Goal: Task Accomplishment & Management: Manage account settings

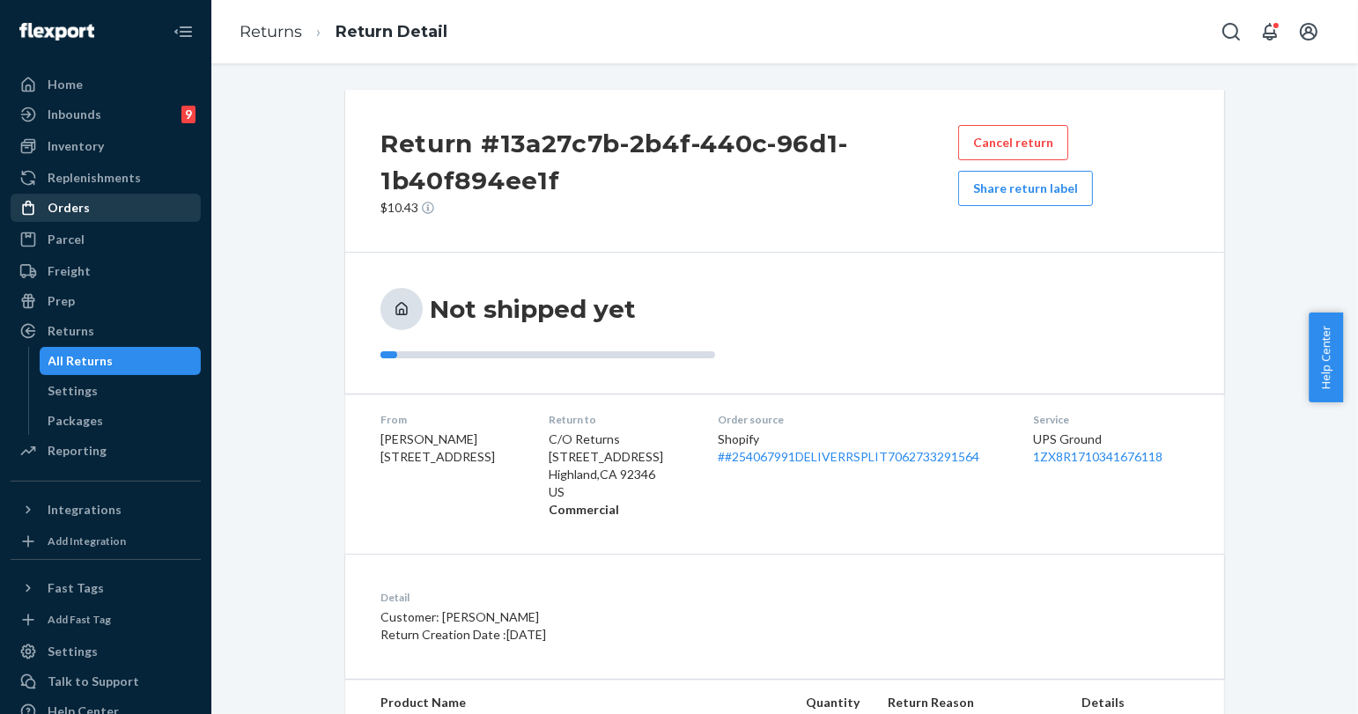
click at [127, 199] on div "Orders" at bounding box center [105, 207] width 187 height 25
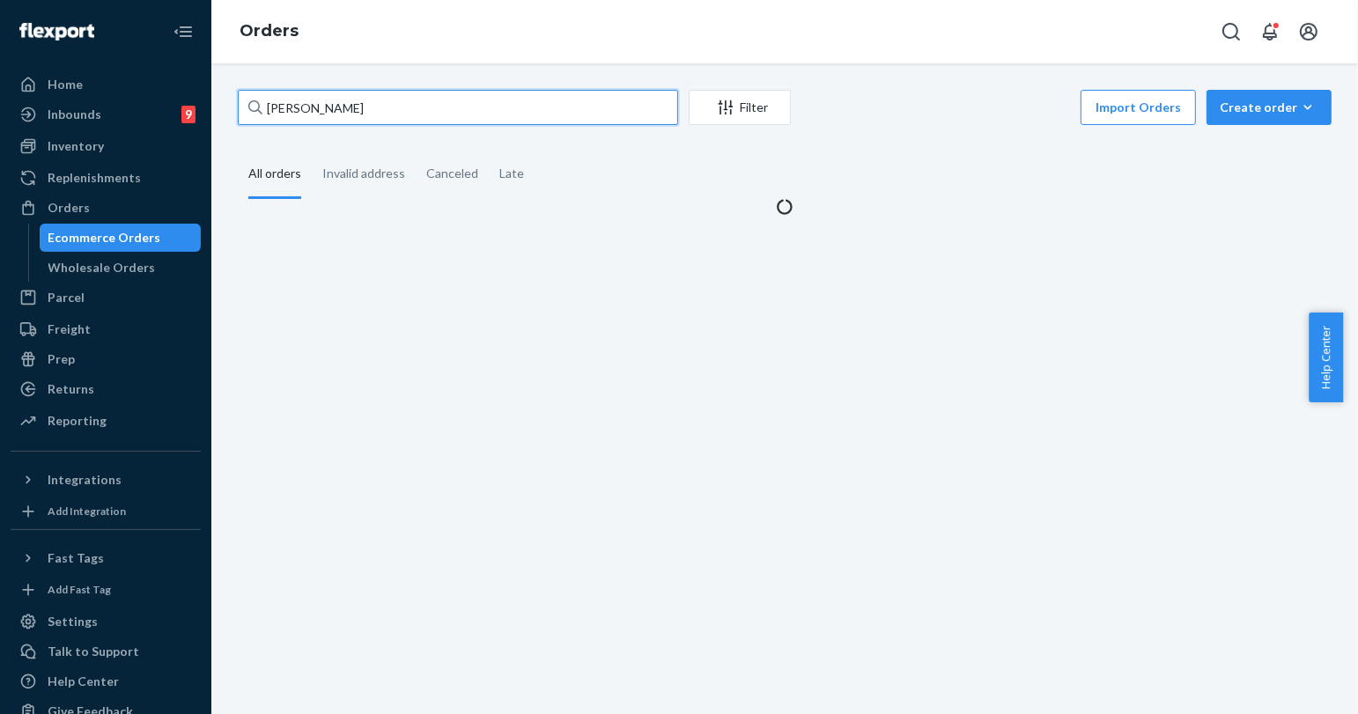
click at [323, 100] on input "[PERSON_NAME]" at bounding box center [458, 107] width 440 height 35
paste input "[PERSON_NAME]"
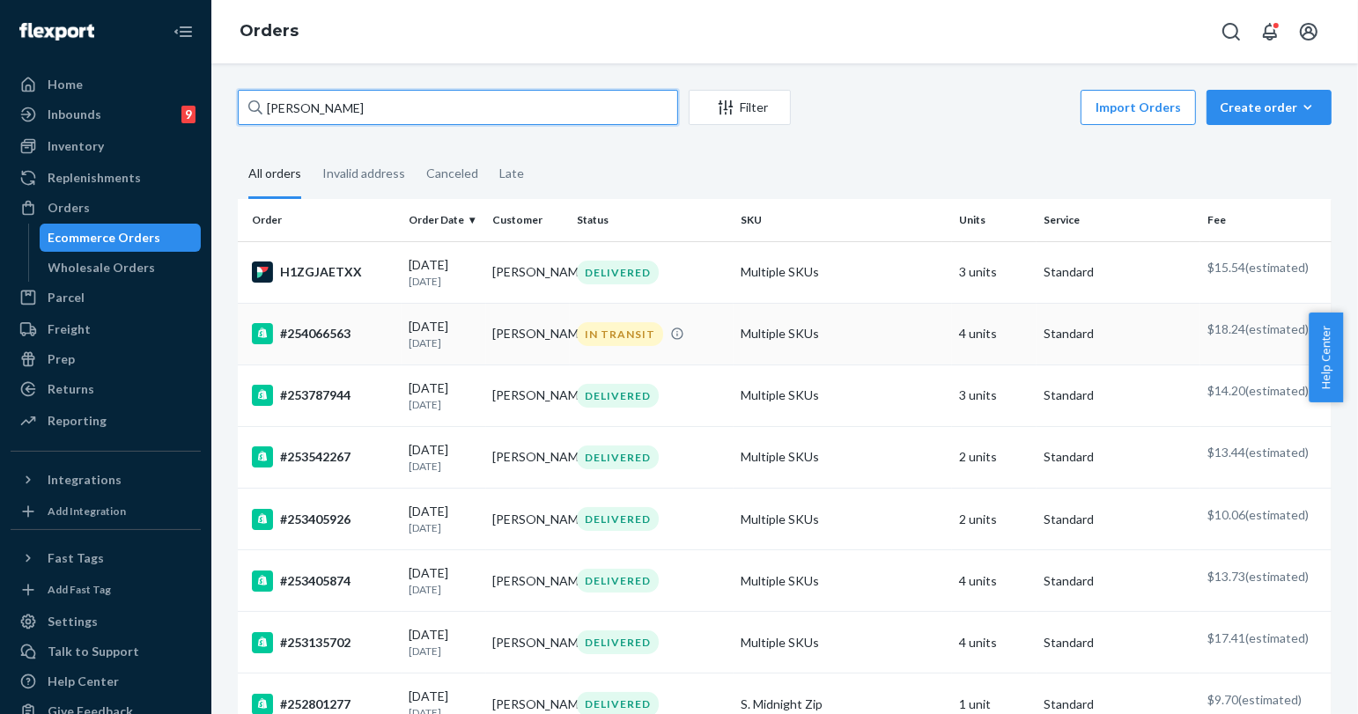
type input "[PERSON_NAME]"
click at [512, 354] on td "[PERSON_NAME]" at bounding box center [528, 334] width 84 height 62
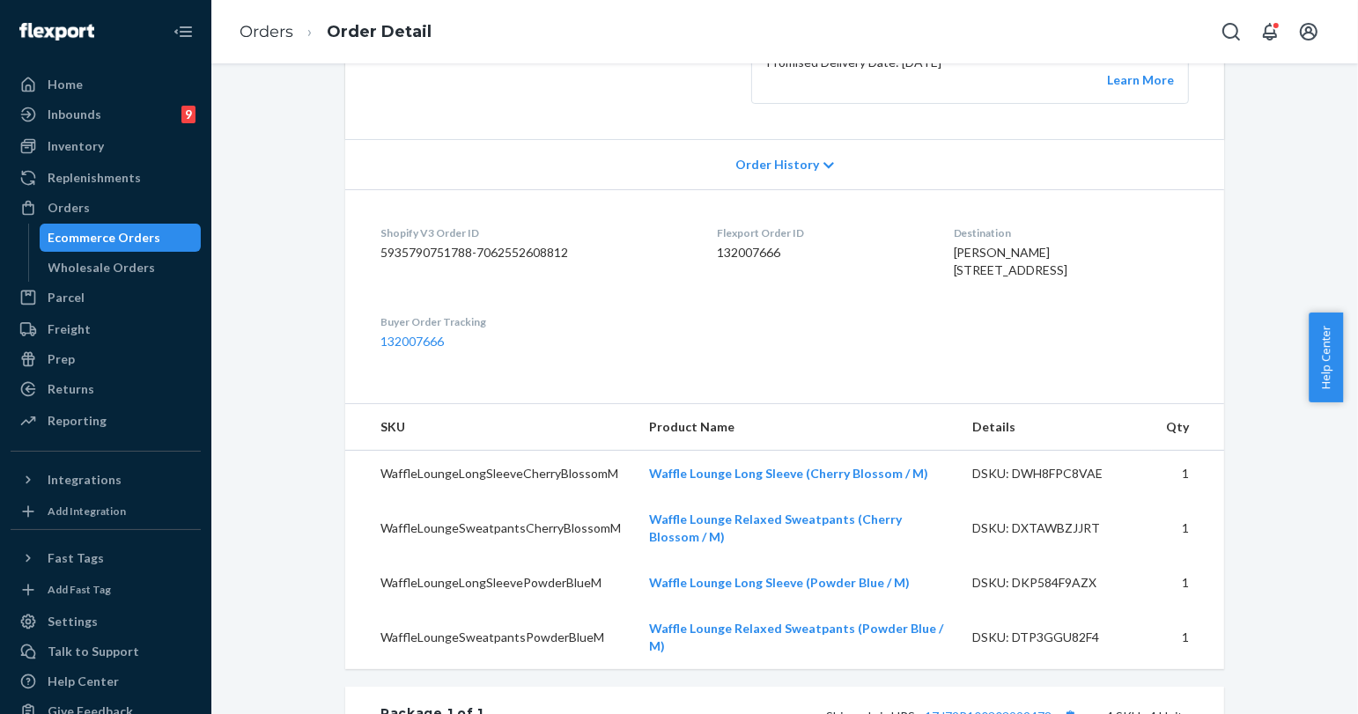
scroll to position [391, 0]
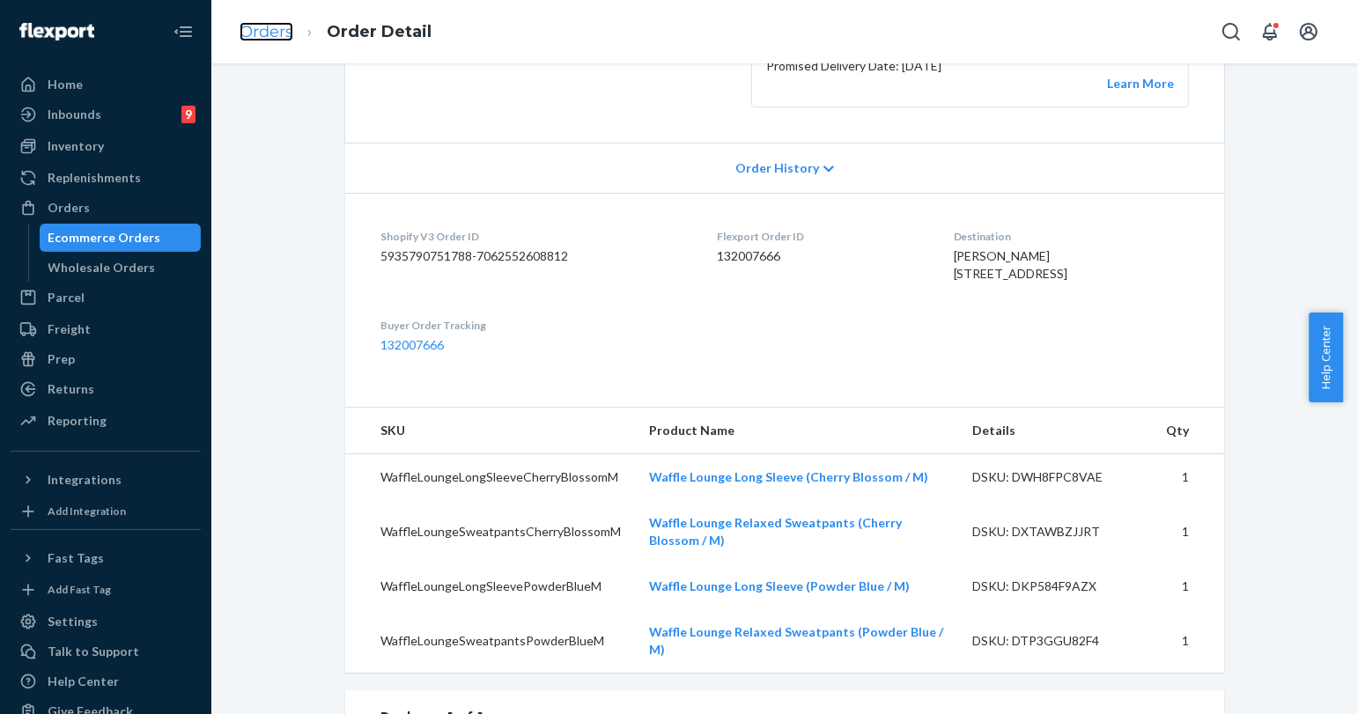
click at [280, 29] on link "Orders" at bounding box center [266, 31] width 54 height 19
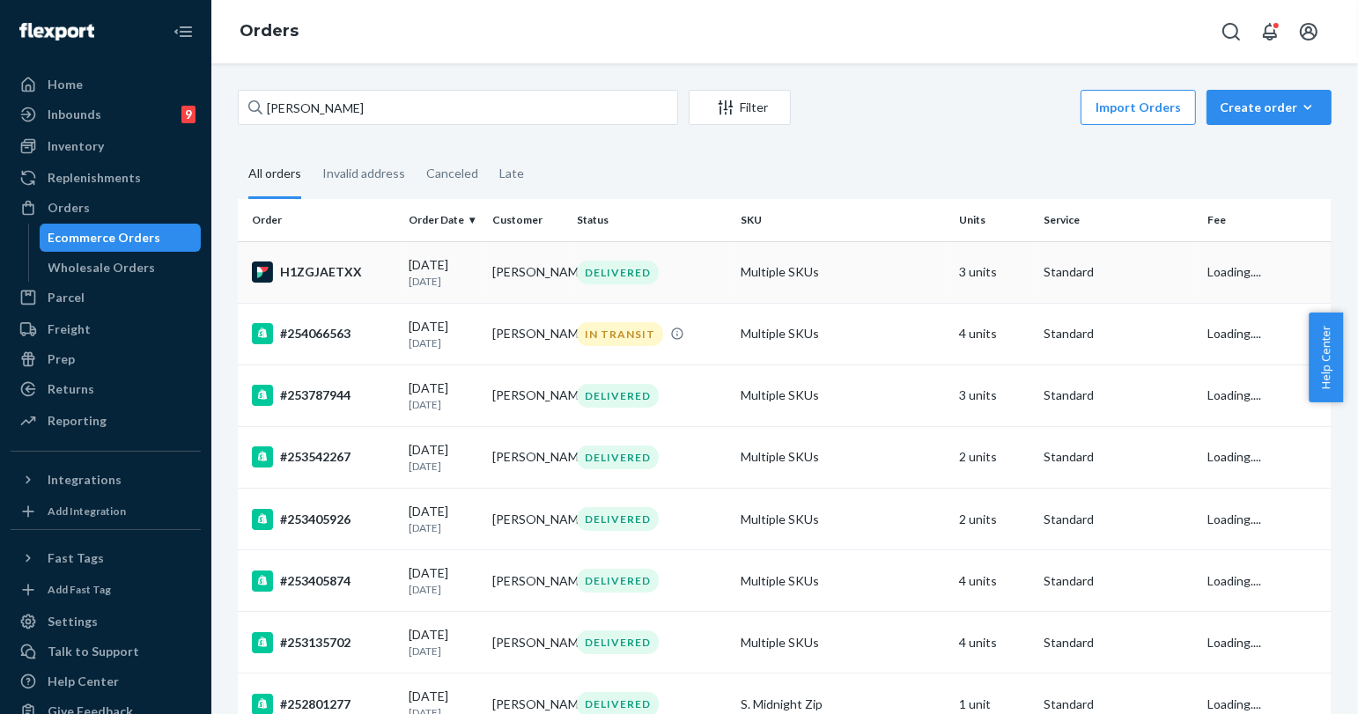
click at [472, 278] on p "[DATE]" at bounding box center [444, 281] width 70 height 15
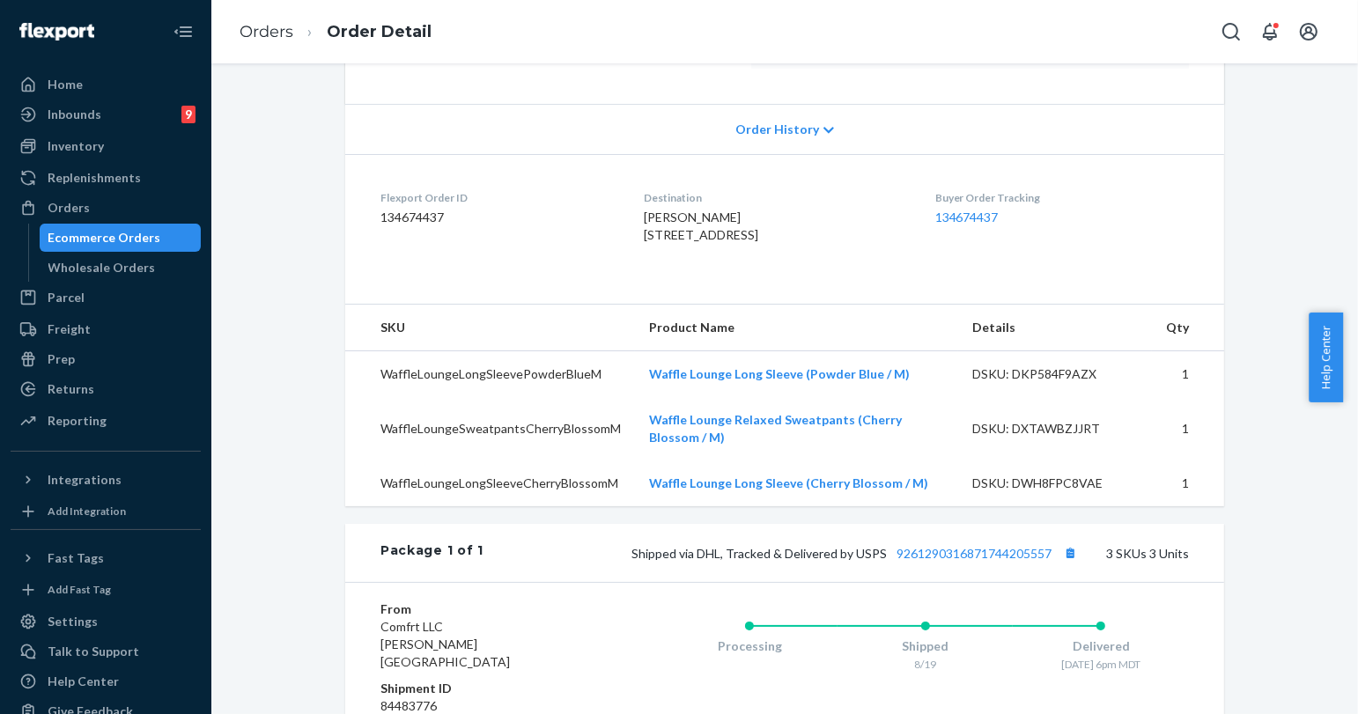
scroll to position [391, 0]
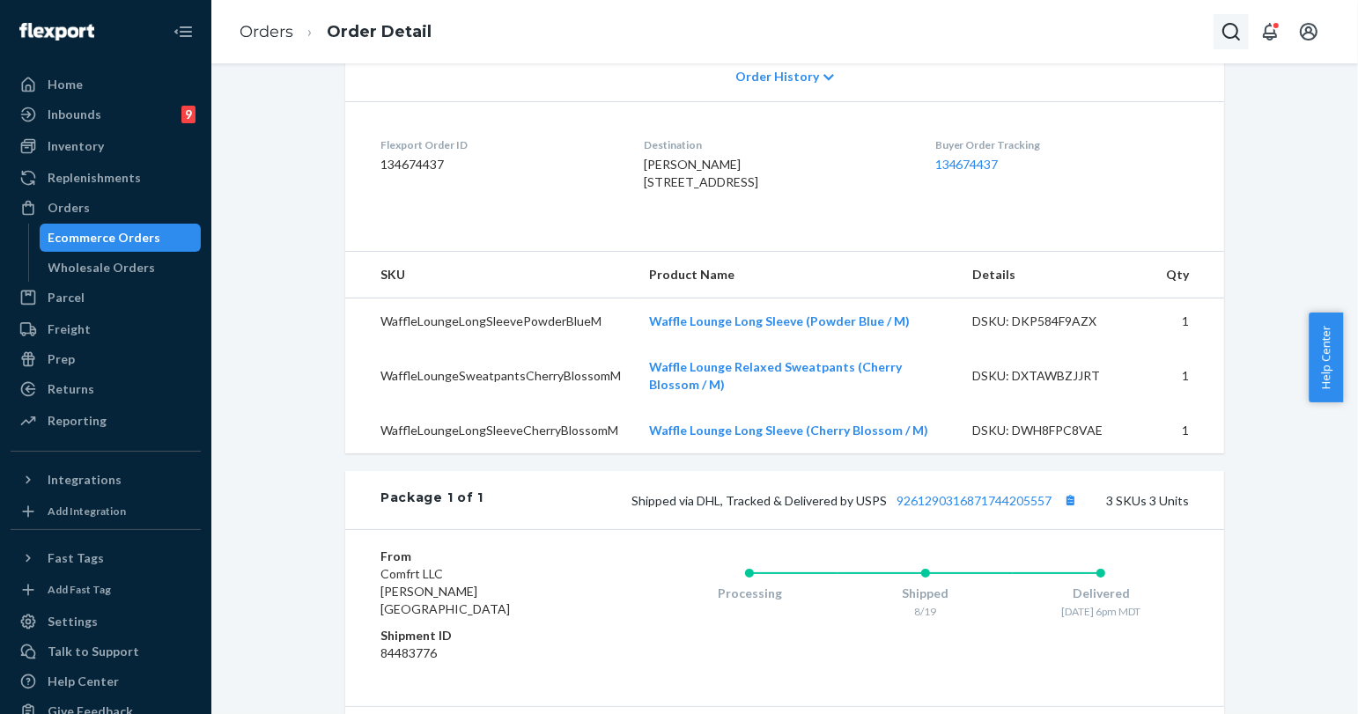
click at [1230, 34] on icon "Open Search Box" at bounding box center [1230, 31] width 21 height 21
click at [1162, 30] on input "Search Input" at bounding box center [1100, 32] width 217 height 18
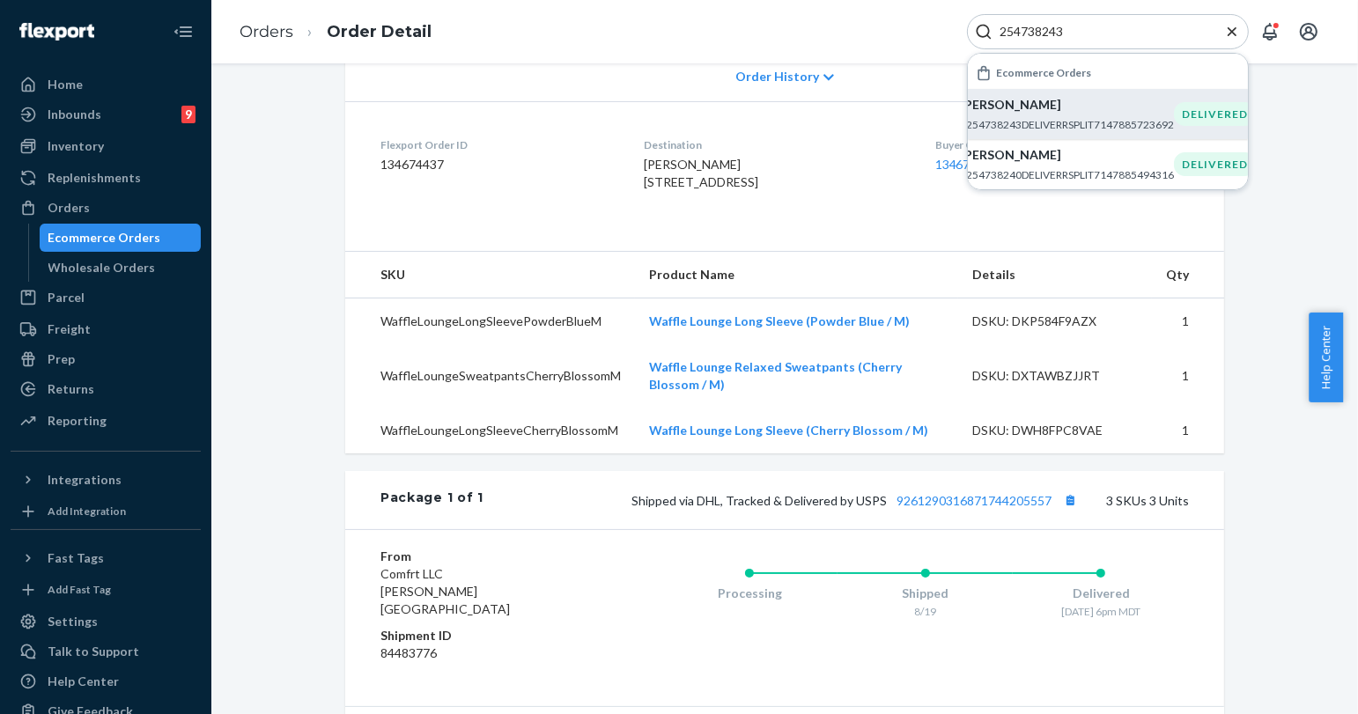
click at [1078, 122] on p "#254738243DELIVERRSPLIT7147885723692" at bounding box center [1067, 124] width 214 height 15
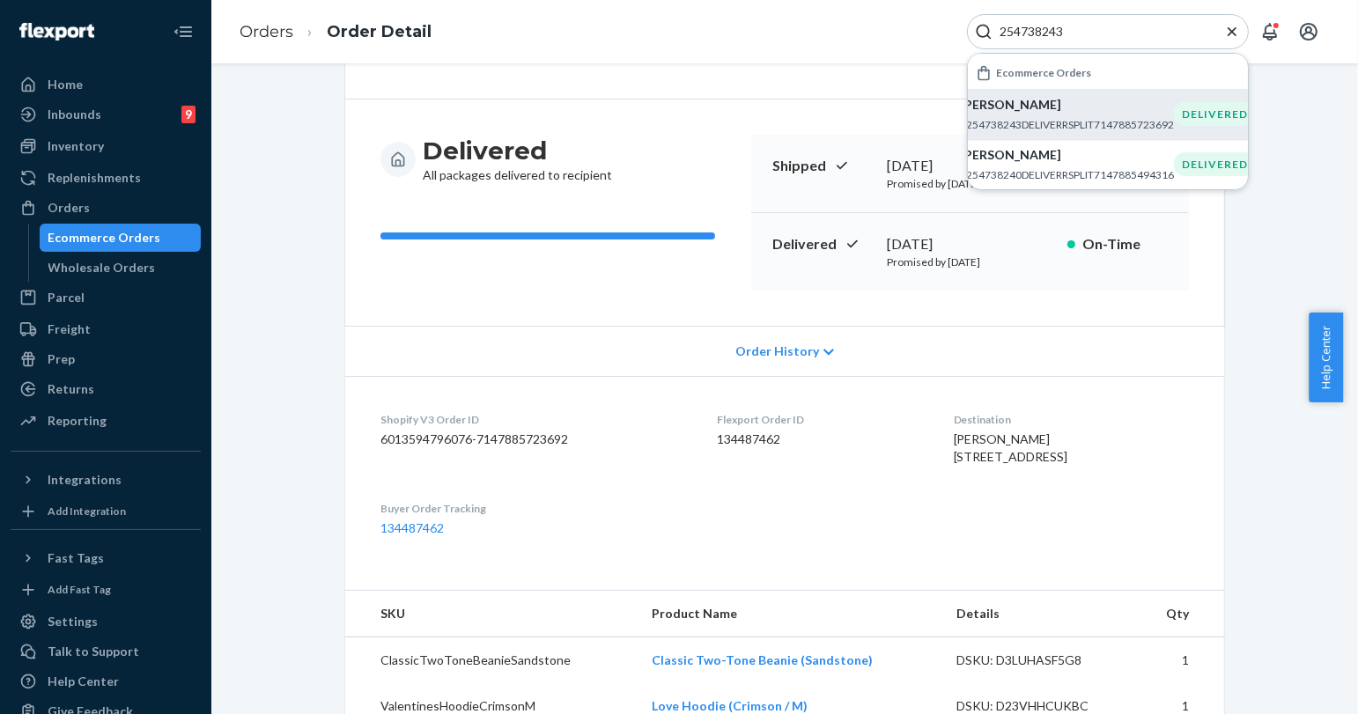
scroll to position [98, 0]
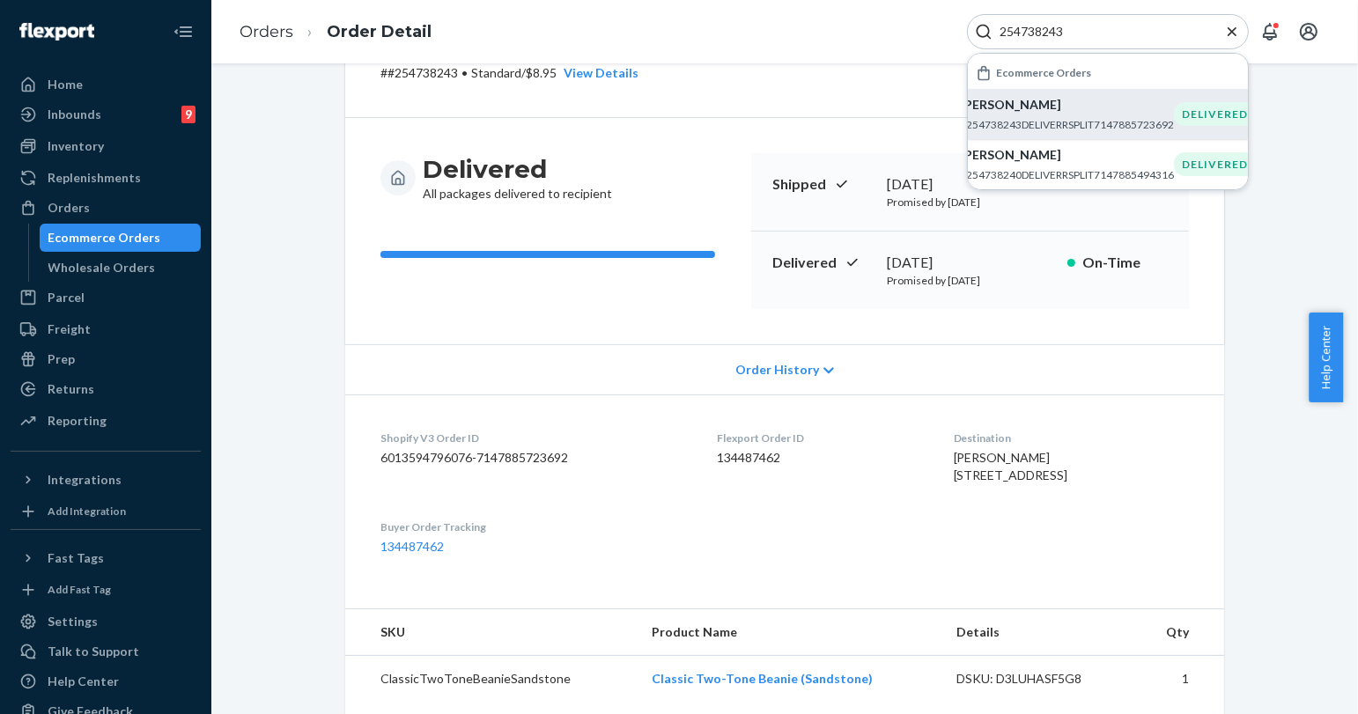
click at [1061, 42] on div "254738243" at bounding box center [1108, 31] width 282 height 35
click at [1057, 28] on input "254738243" at bounding box center [1100, 32] width 217 height 18
paste input "620084"
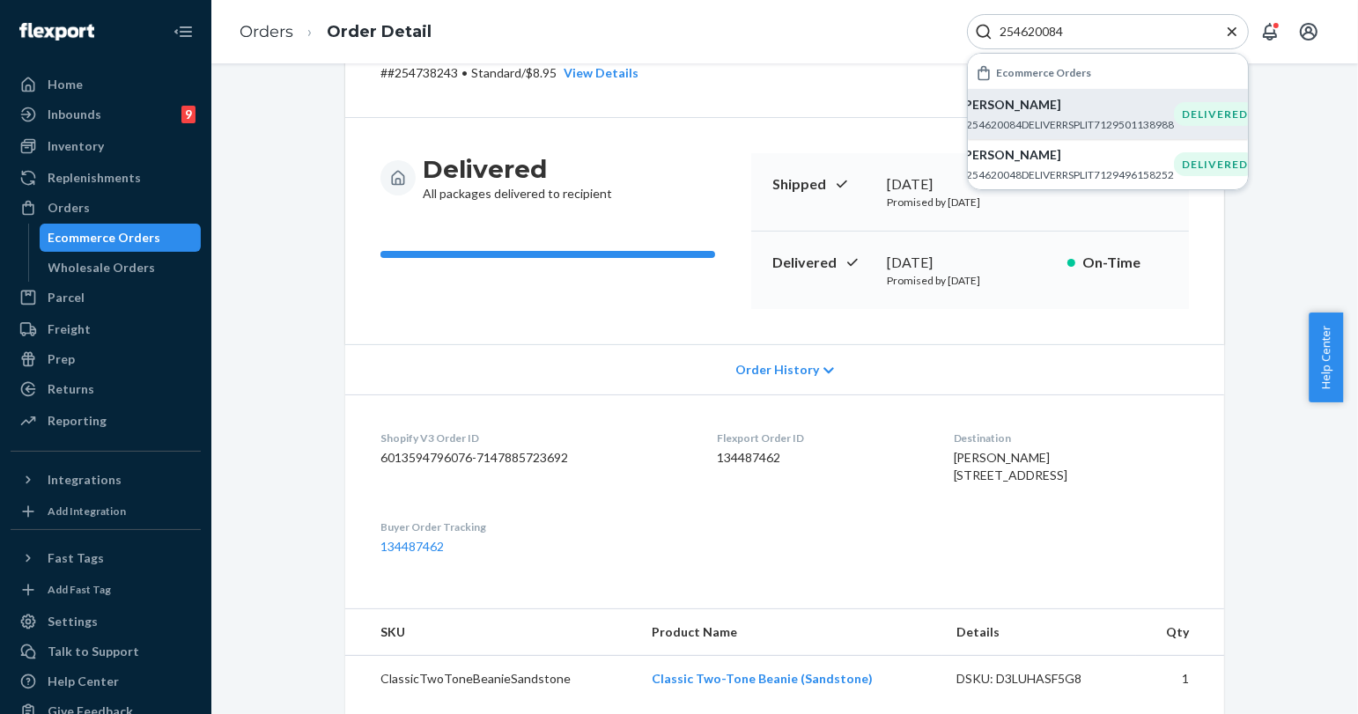
type input "254620084"
click at [1049, 107] on p "[PERSON_NAME]" at bounding box center [1067, 105] width 214 height 18
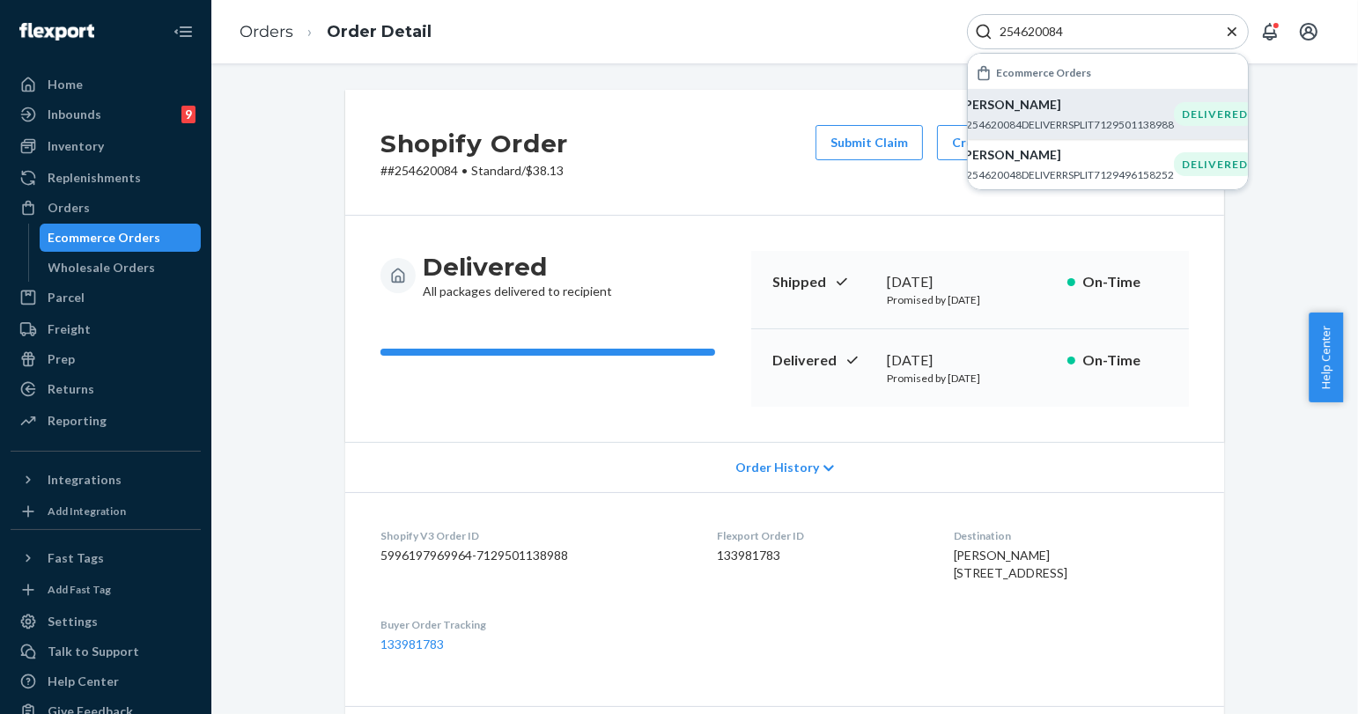
click at [1239, 28] on icon "Close Search" at bounding box center [1232, 32] width 18 height 18
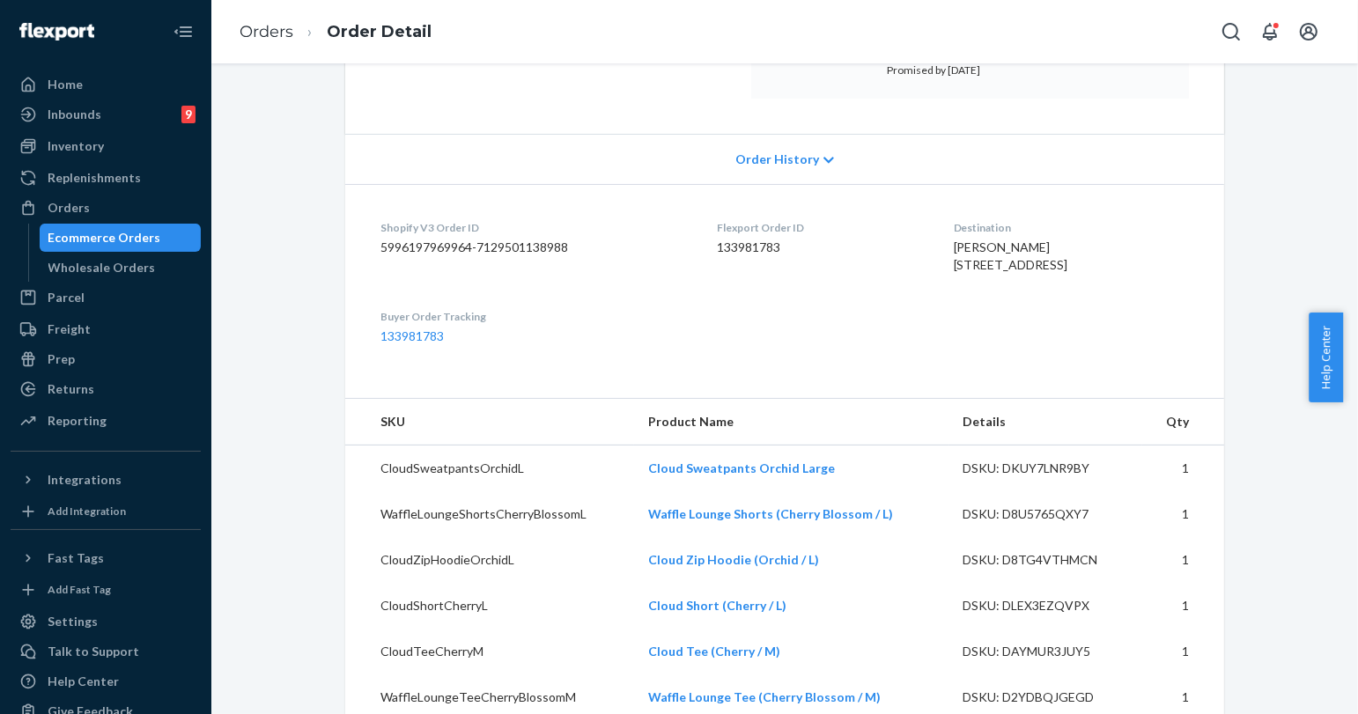
scroll to position [98, 0]
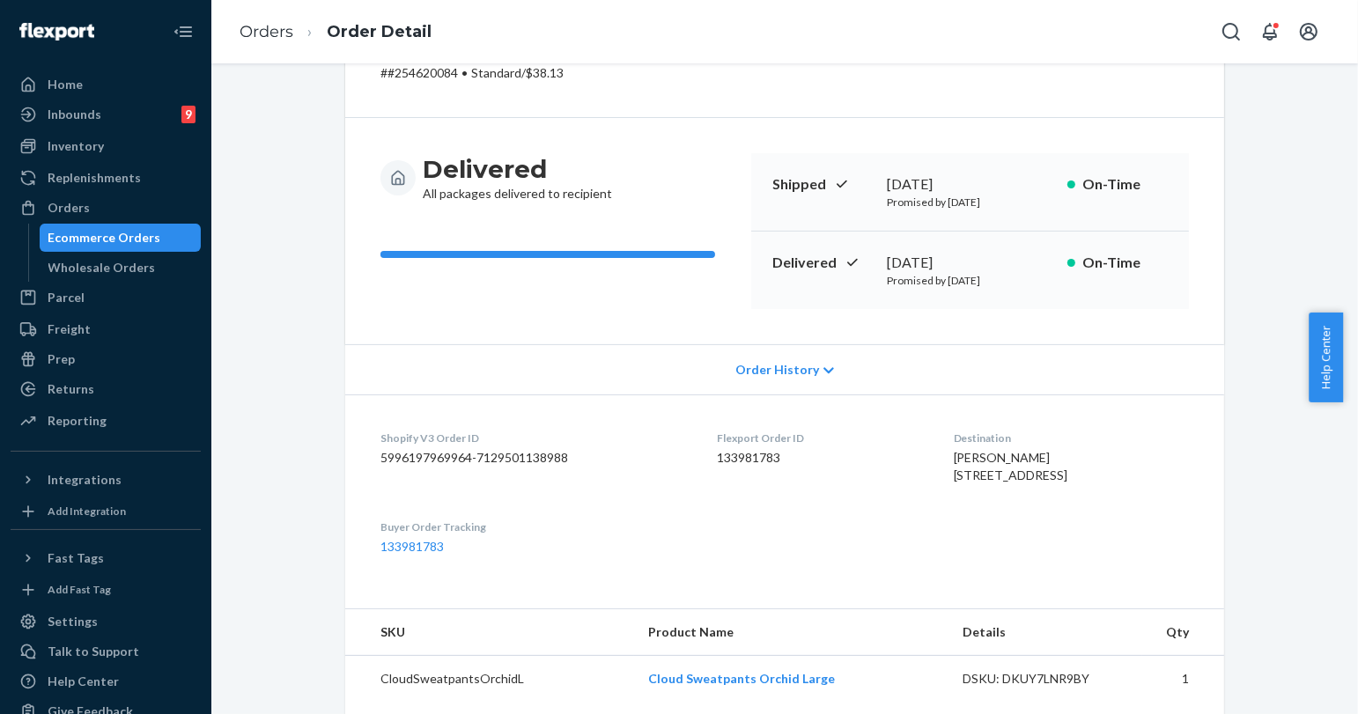
drag, startPoint x: 309, startPoint y: 692, endPoint x: 437, endPoint y: 254, distance: 456.7
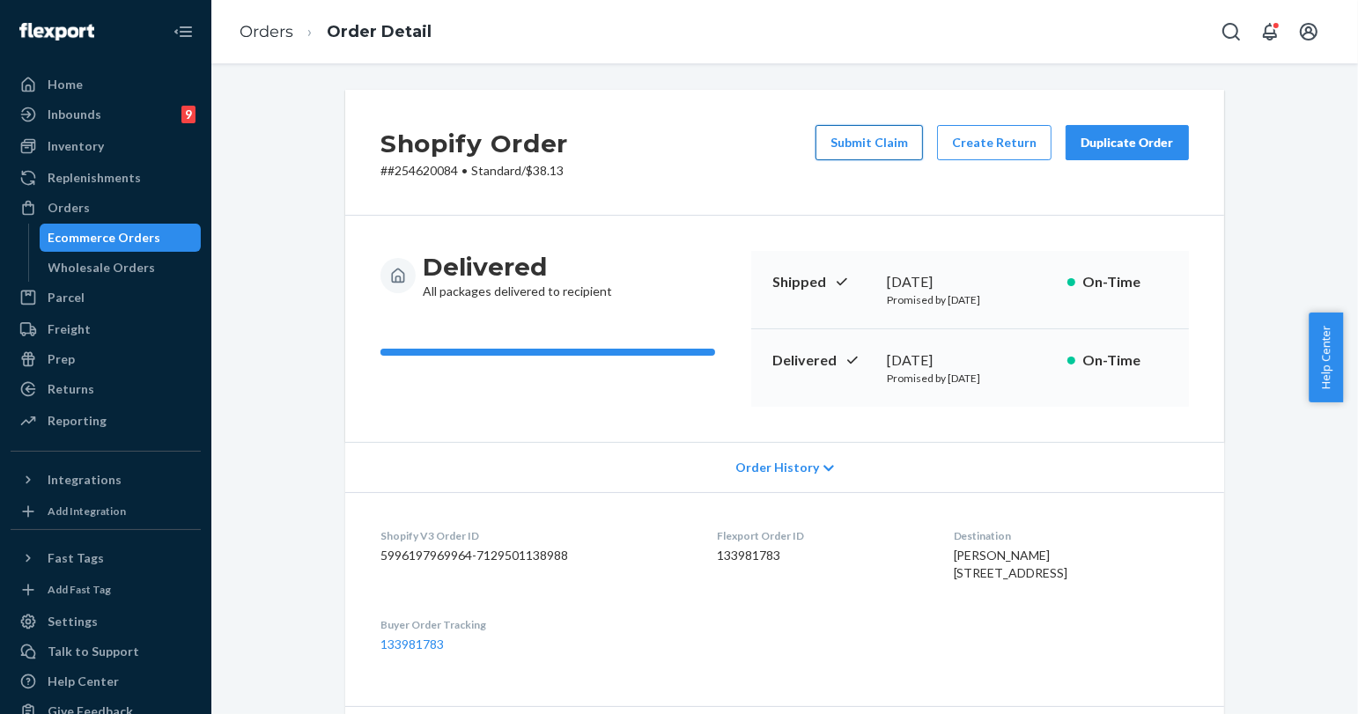
click at [834, 139] on button "Submit Claim" at bounding box center [868, 142] width 107 height 35
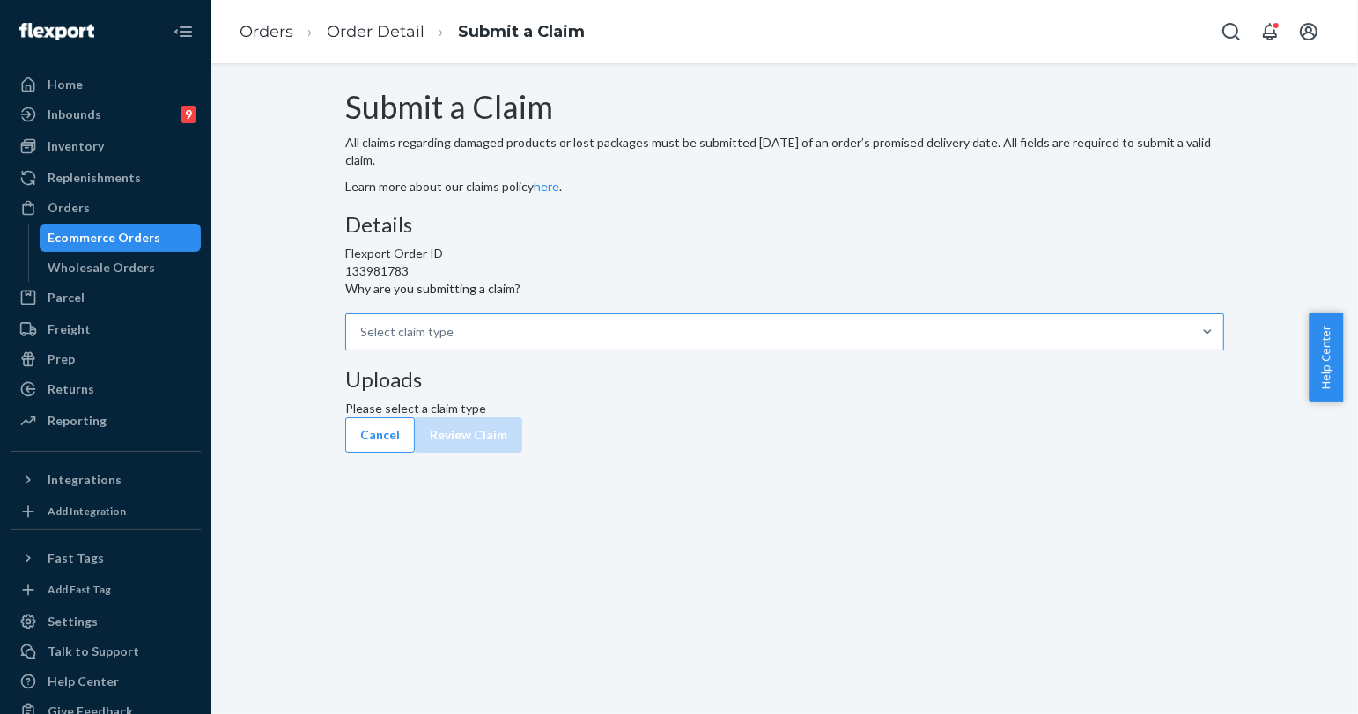
click at [667, 350] on div "Select claim type" at bounding box center [768, 331] width 845 height 35
click at [362, 341] on input "Why are you submitting a claim? Select claim type" at bounding box center [361, 332] width 2 height 18
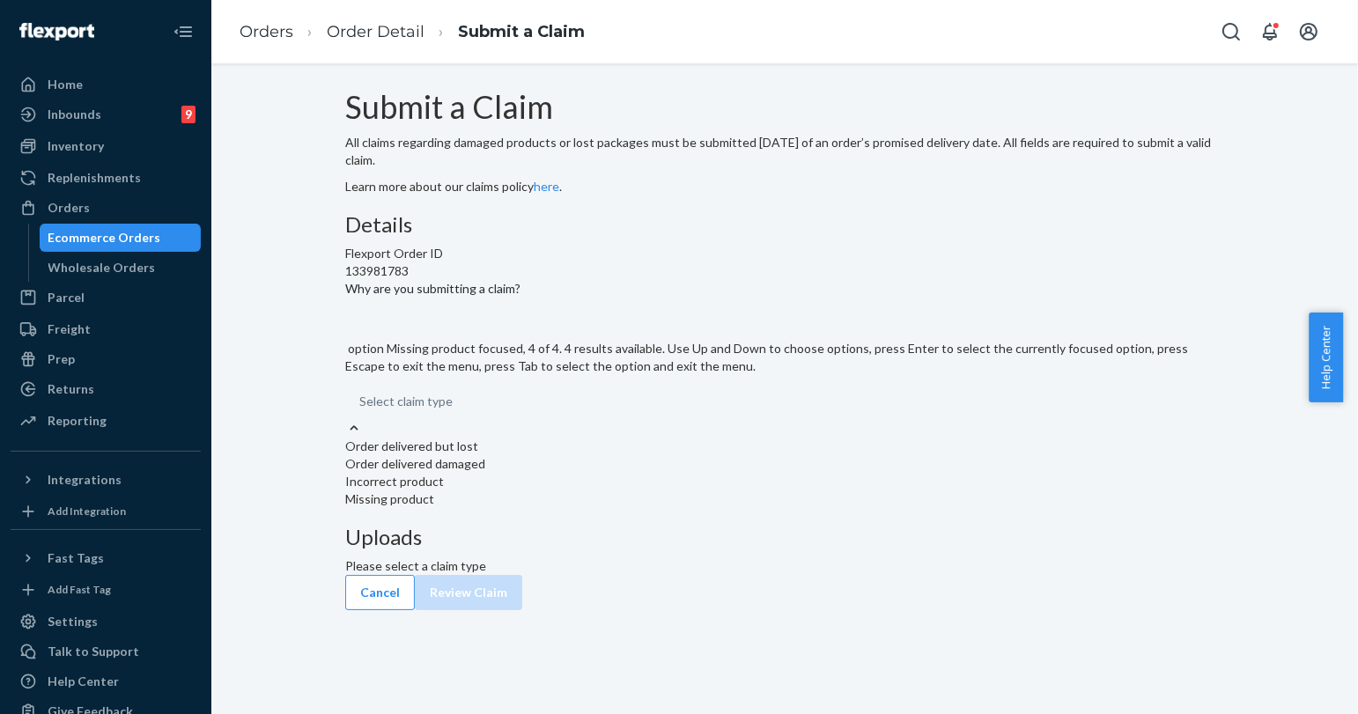
click at [598, 508] on div "Missing product" at bounding box center [784, 499] width 879 height 18
click at [361, 410] on input "Why are you submitting a claim? option Missing product focused, 4 of 4. 4 resul…" at bounding box center [360, 402] width 2 height 18
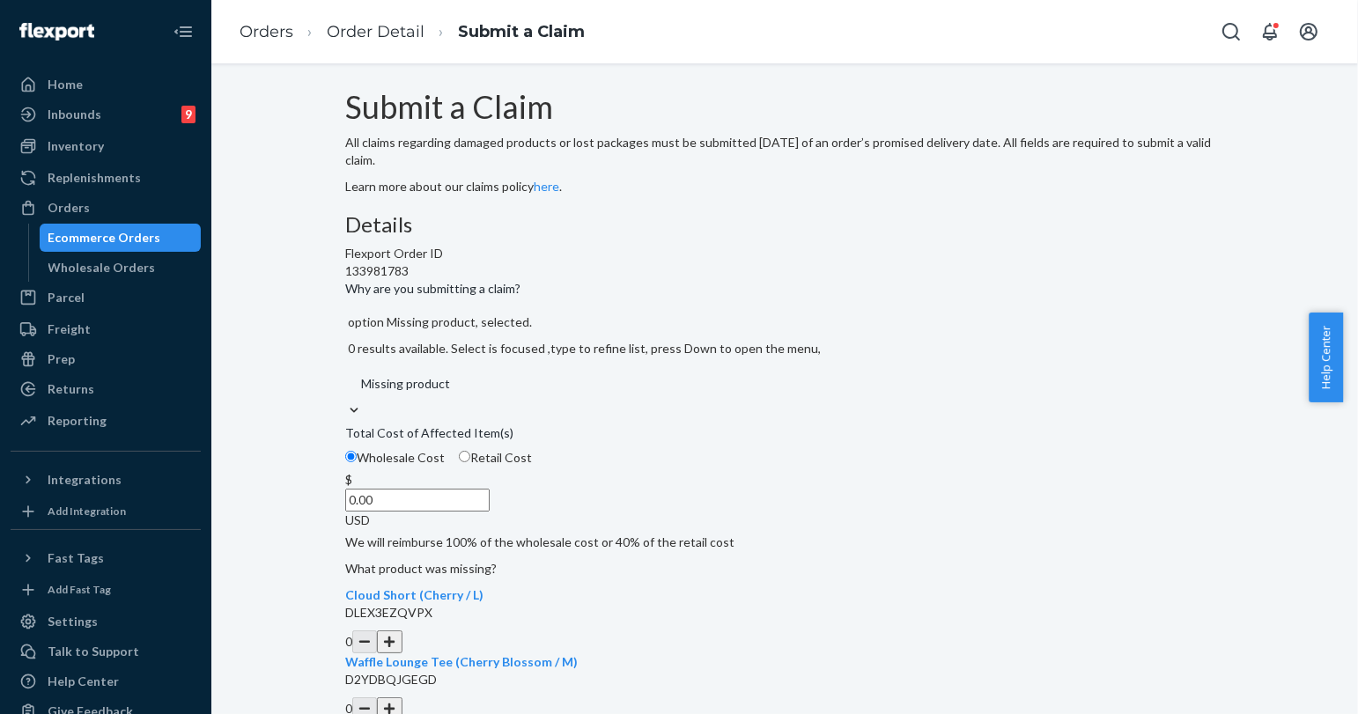
scroll to position [195, 0]
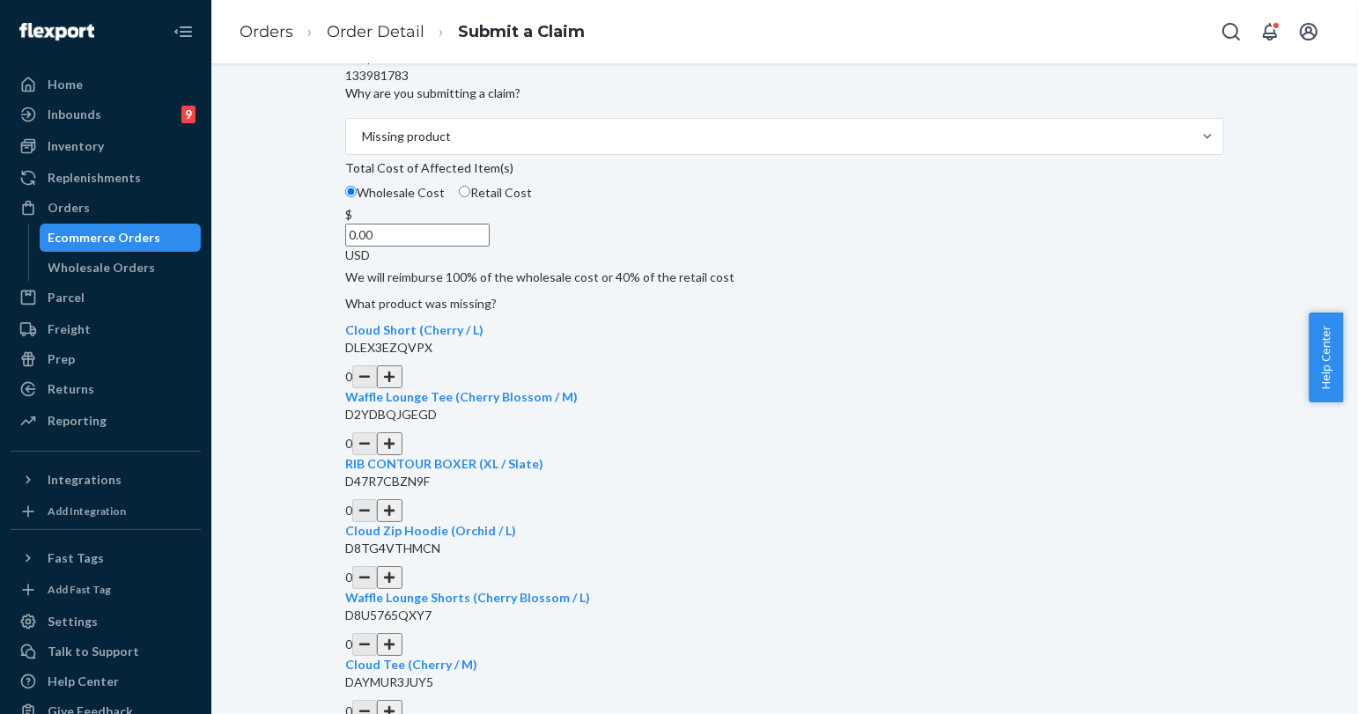
click at [490, 247] on input "0.00" at bounding box center [417, 235] width 144 height 23
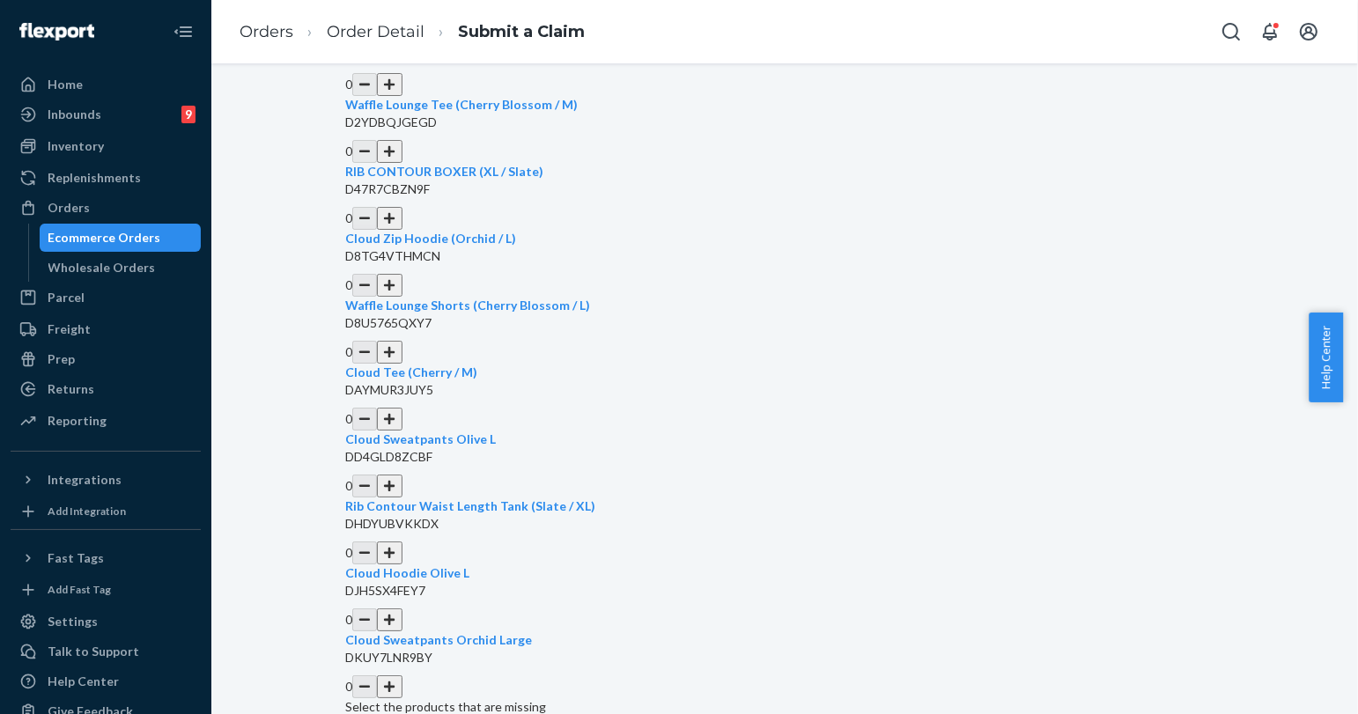
scroll to position [489, 0]
type input "30.00"
click at [401, 541] on button "button" at bounding box center [389, 552] width 25 height 23
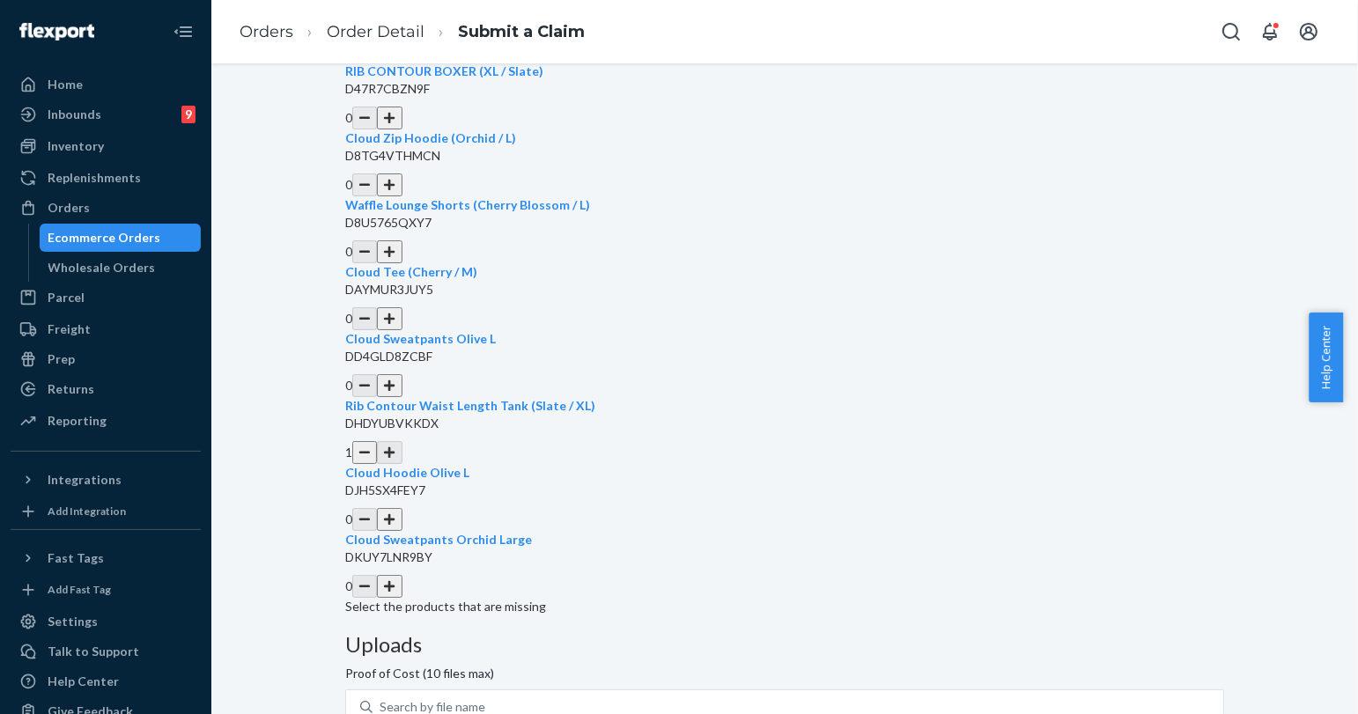
scroll to position [621, 0]
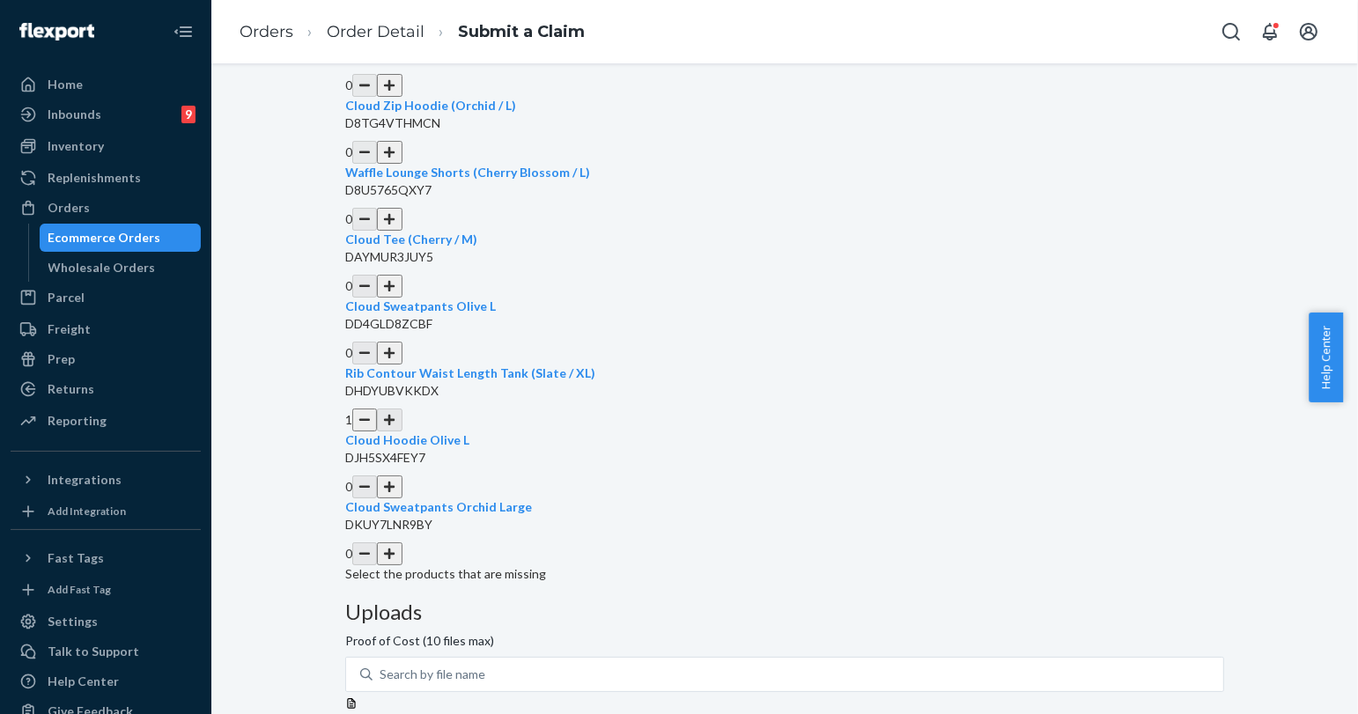
click at [851, 623] on div "Submit a Claim All claims regarding damaged products or lost packages must be s…" at bounding box center [784, 280] width 879 height 1623
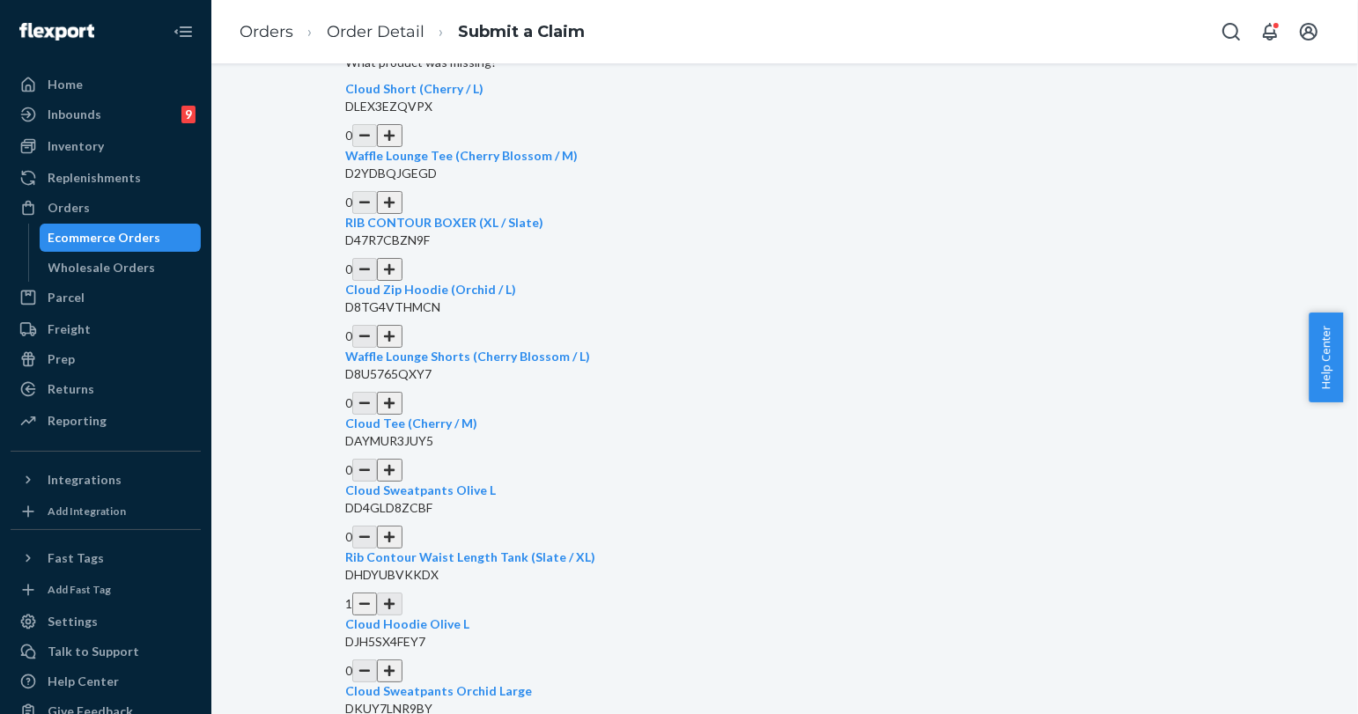
scroll to position [230, 0]
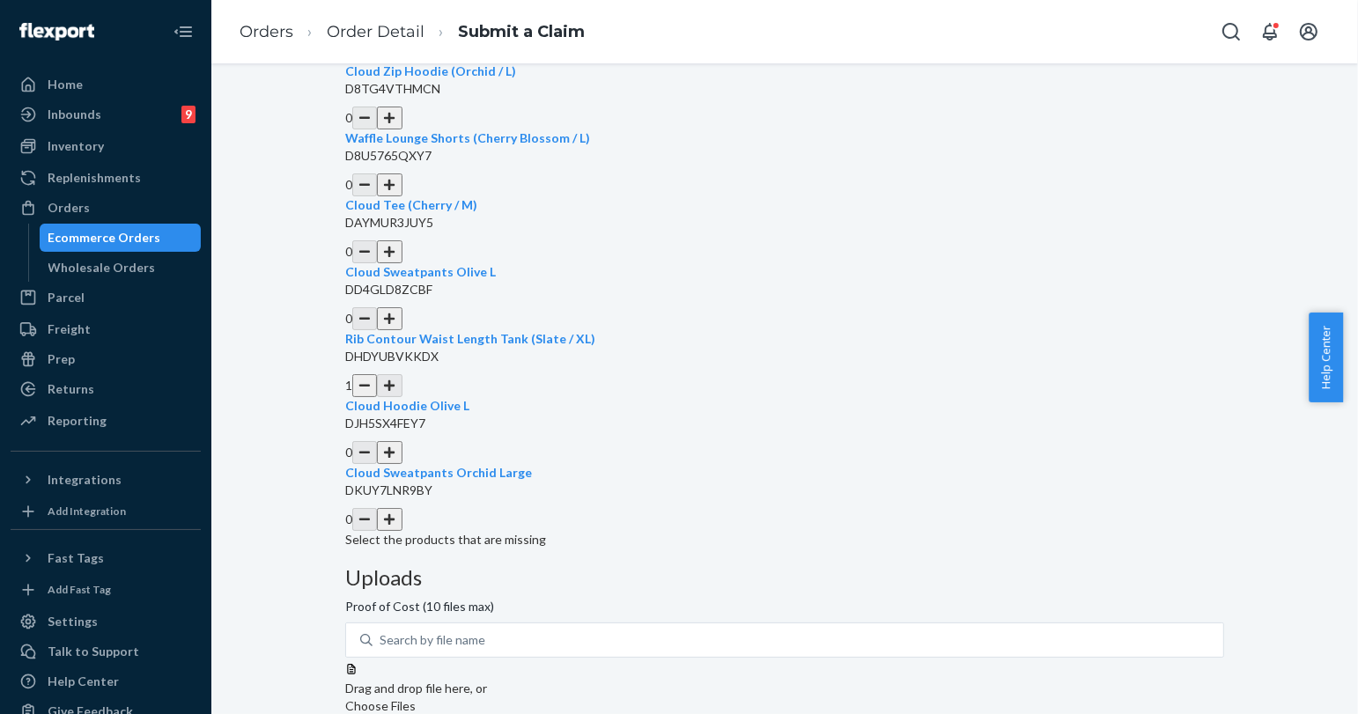
scroll to position [689, 0]
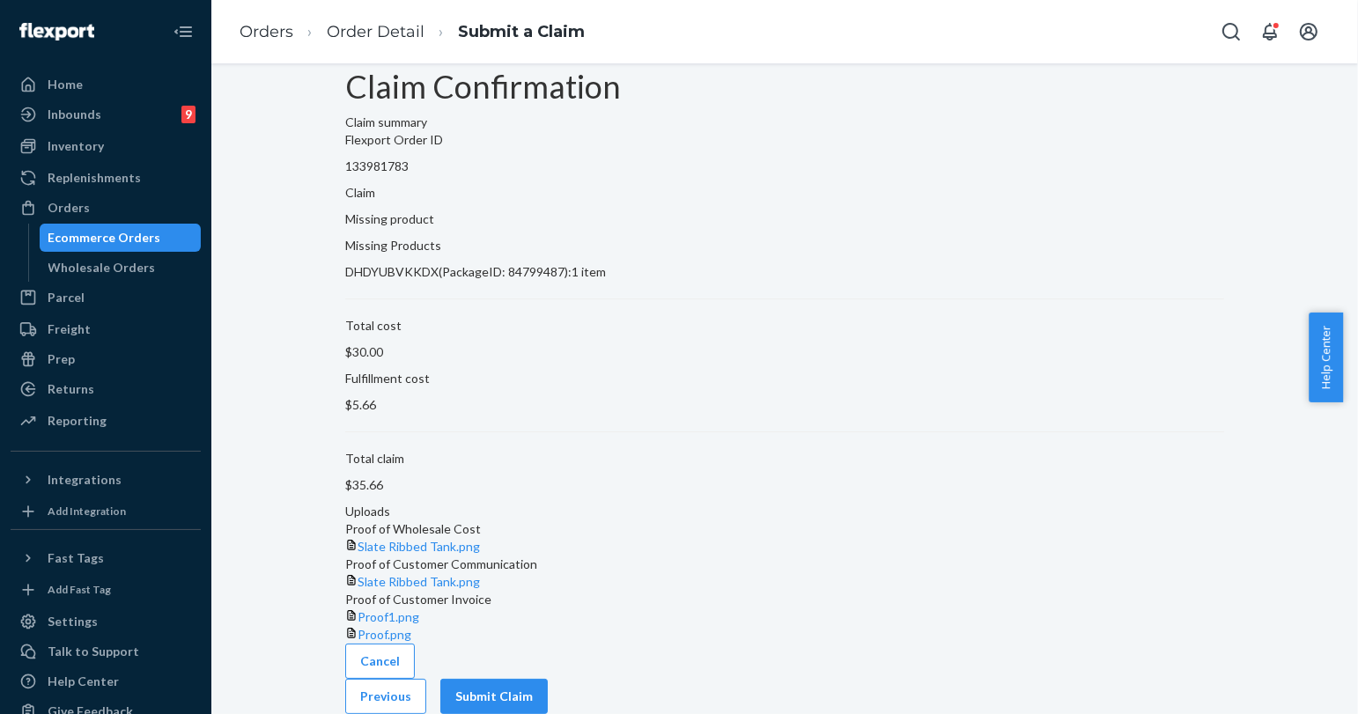
scroll to position [129, 0]
click at [548, 679] on button "Submit Claim" at bounding box center [493, 696] width 107 height 35
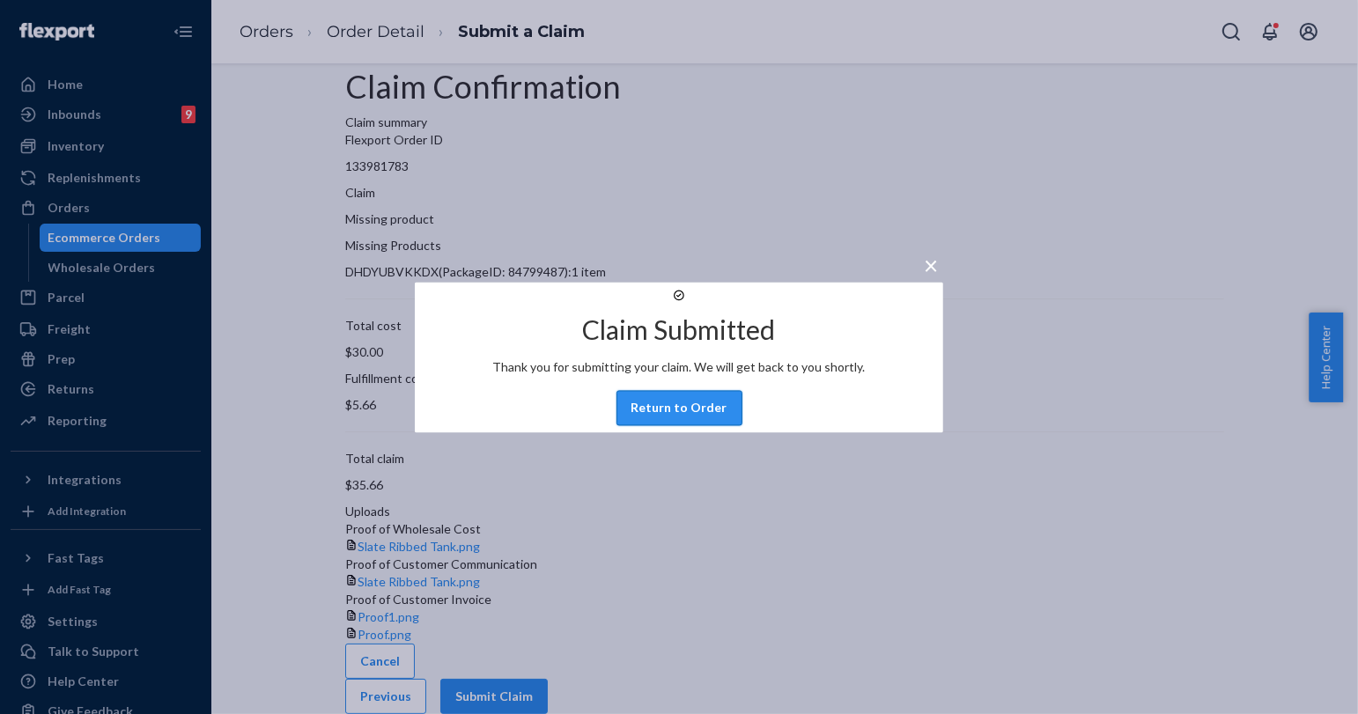
click at [719, 425] on button "Return to Order" at bounding box center [679, 407] width 126 height 35
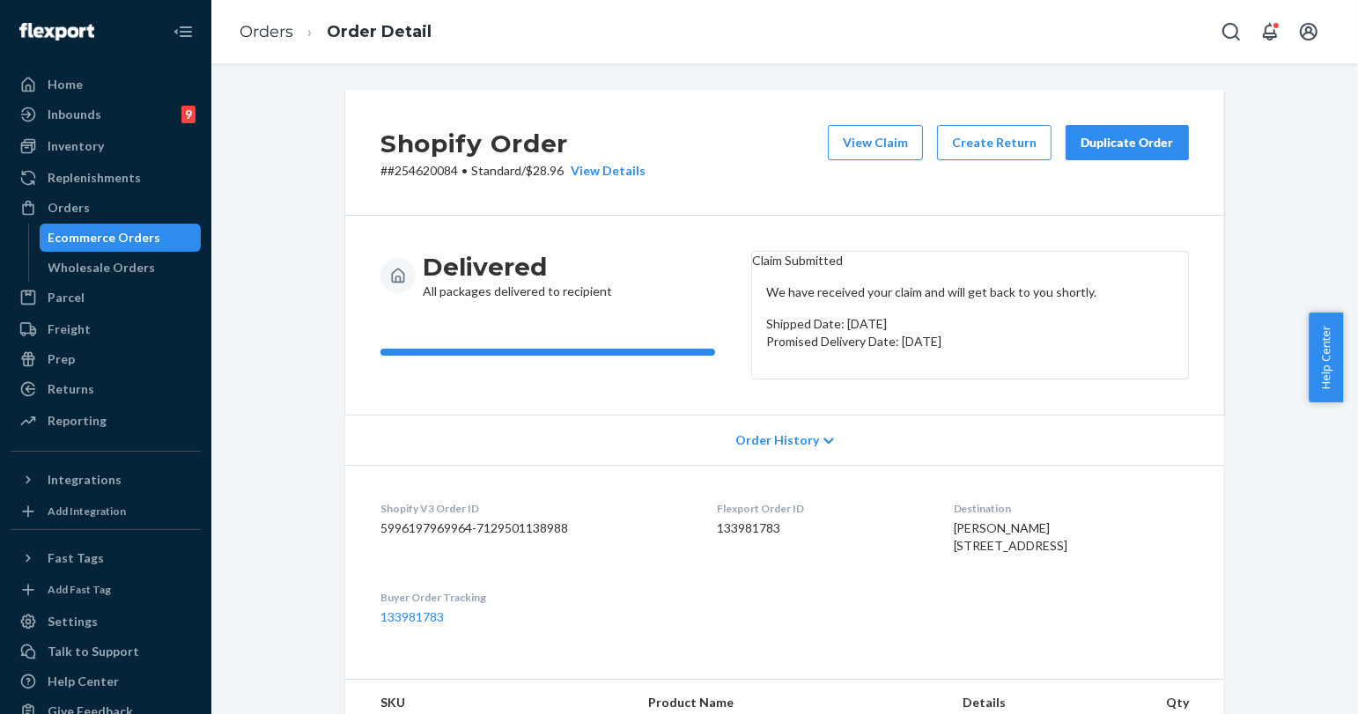
click at [1120, 151] on div "Duplicate Order" at bounding box center [1126, 143] width 93 height 18
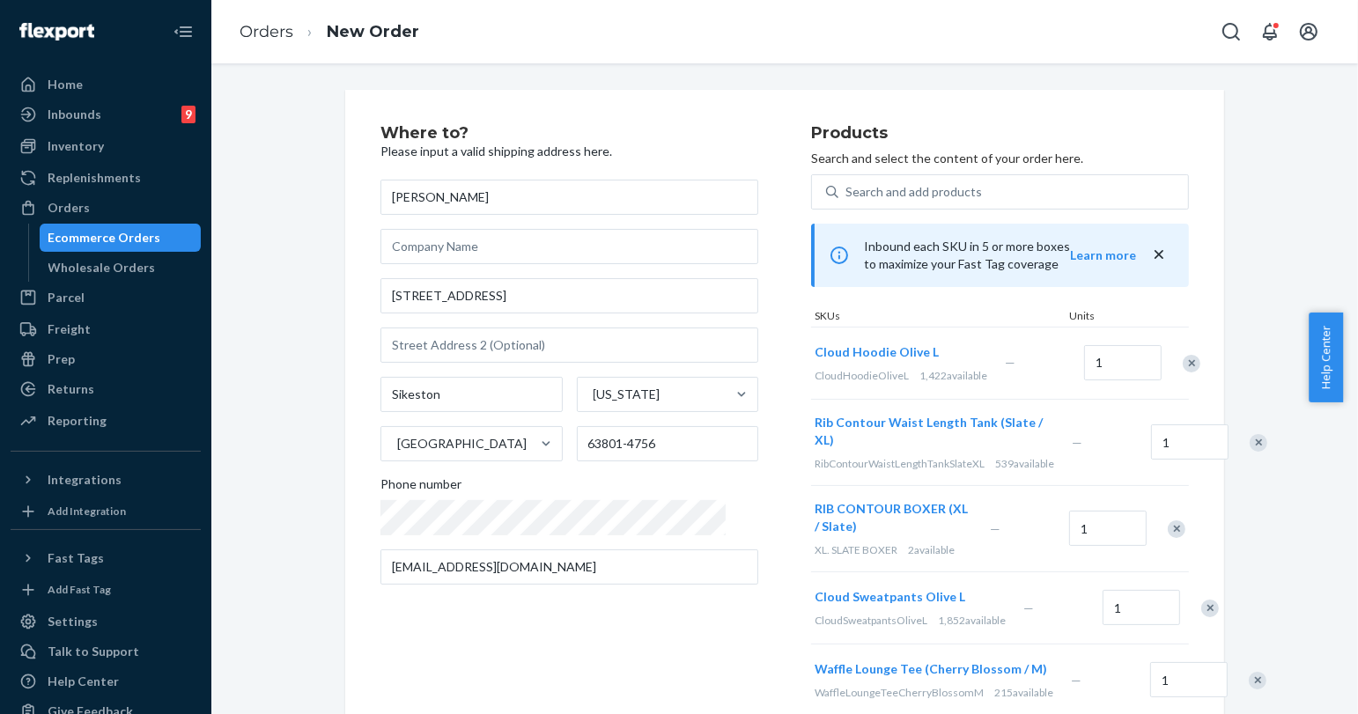
click at [1182, 362] on div "Remove Item" at bounding box center [1191, 364] width 18 height 18
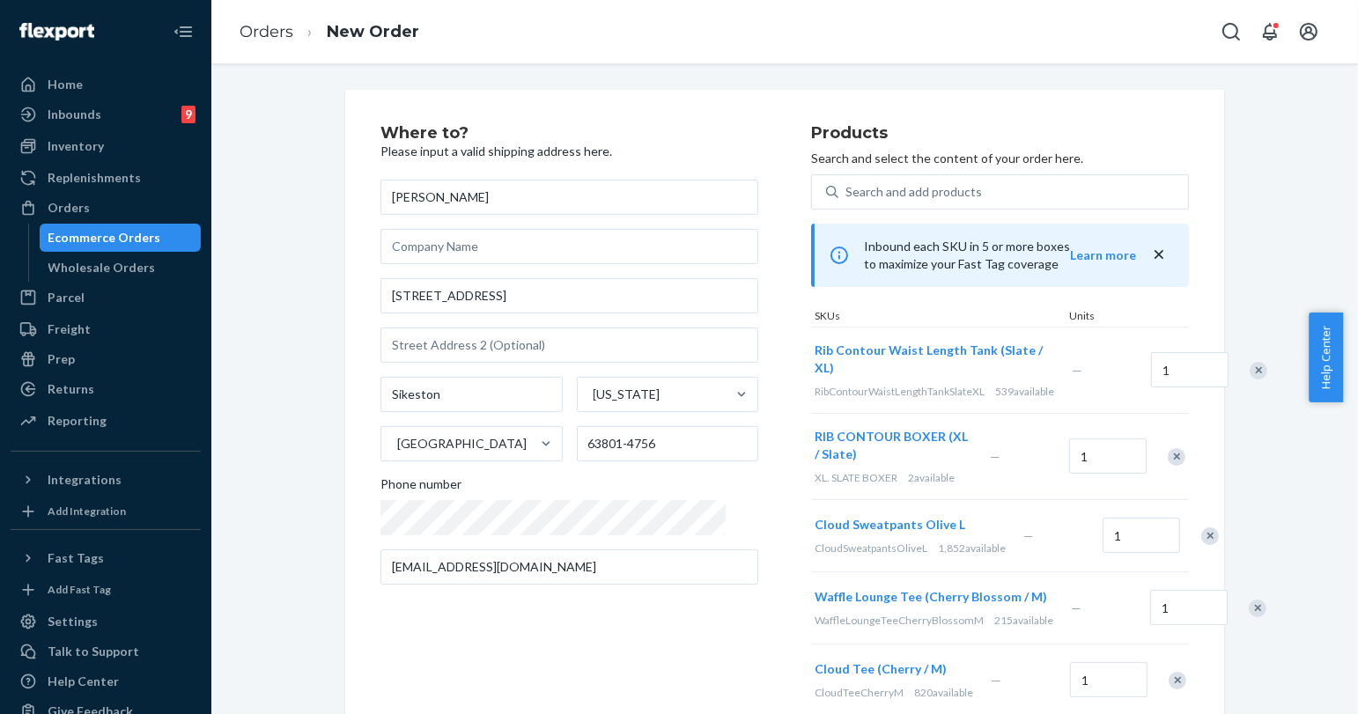
click at [1167, 466] on div "Remove Item" at bounding box center [1176, 457] width 18 height 18
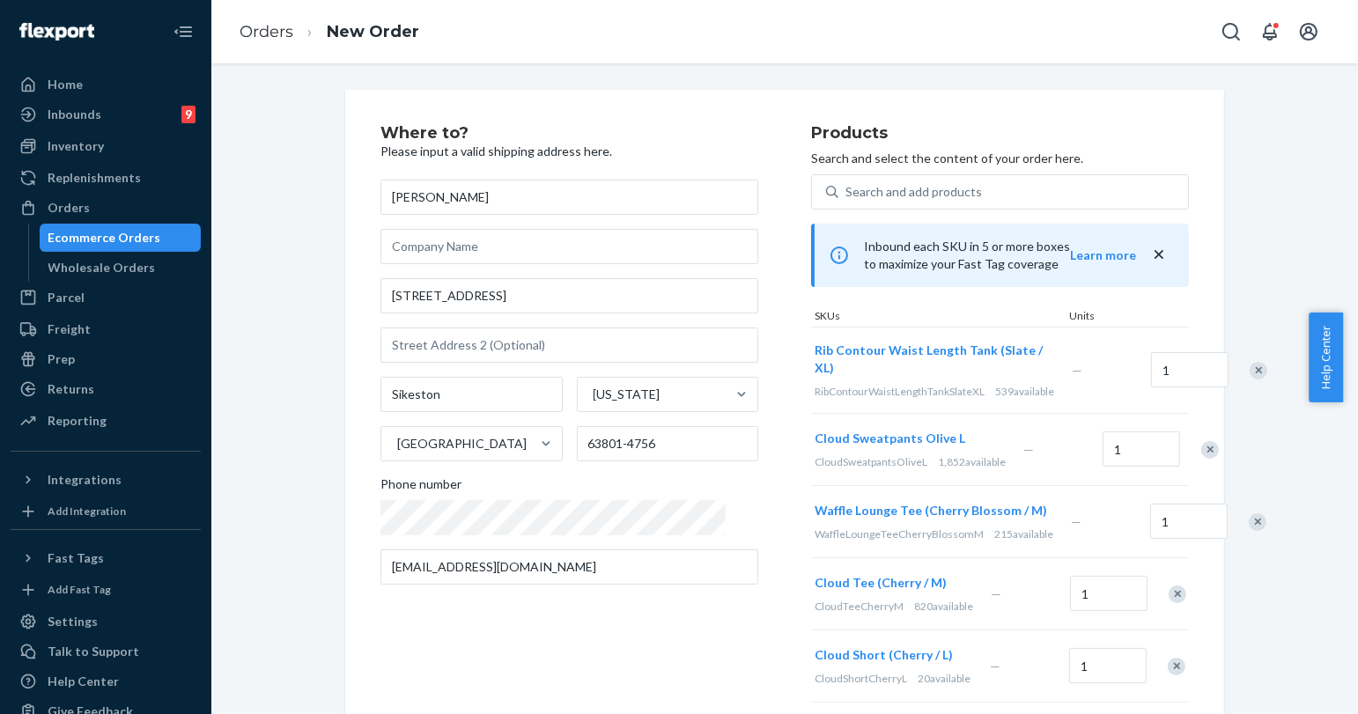
click at [1201, 459] on div "Remove Item" at bounding box center [1210, 450] width 18 height 18
click at [1226, 469] on div at bounding box center [1248, 449] width 44 height 47
click at [1248, 459] on div "Remove Item" at bounding box center [1257, 450] width 18 height 18
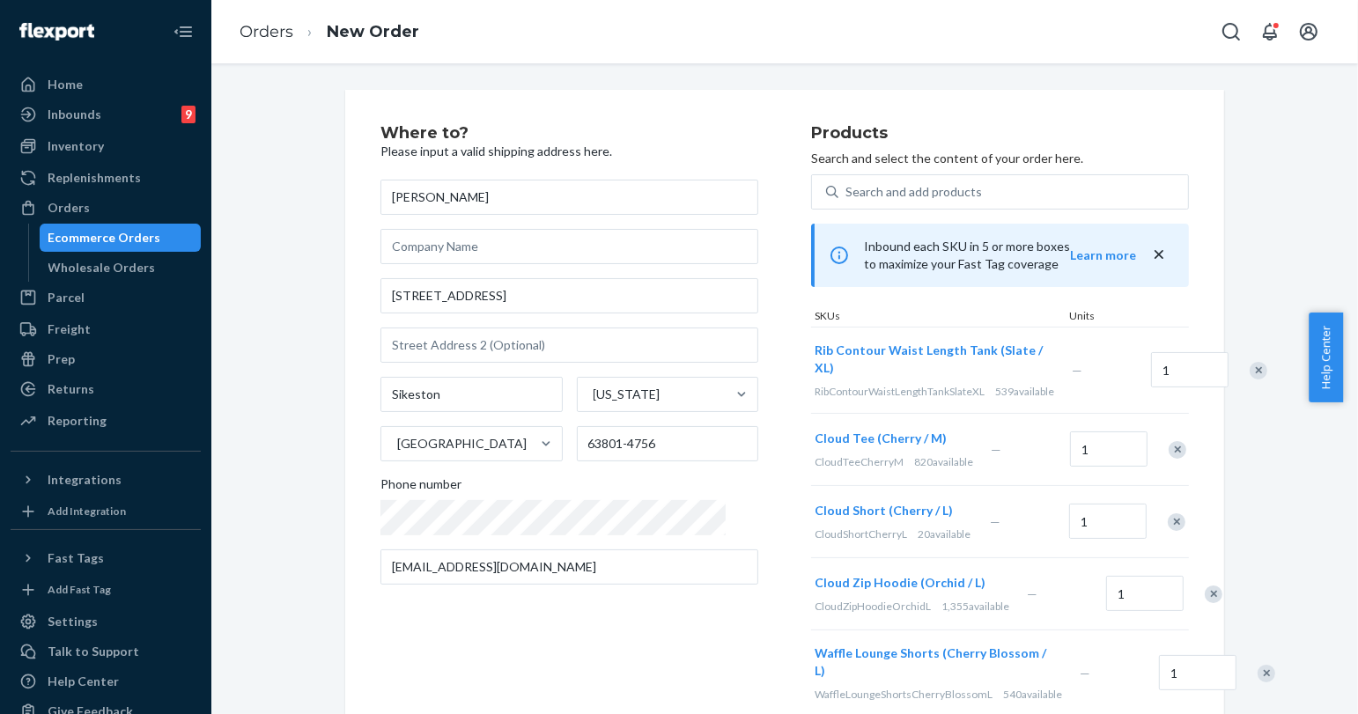
click at [1175, 459] on div "Remove Item" at bounding box center [1177, 450] width 18 height 18
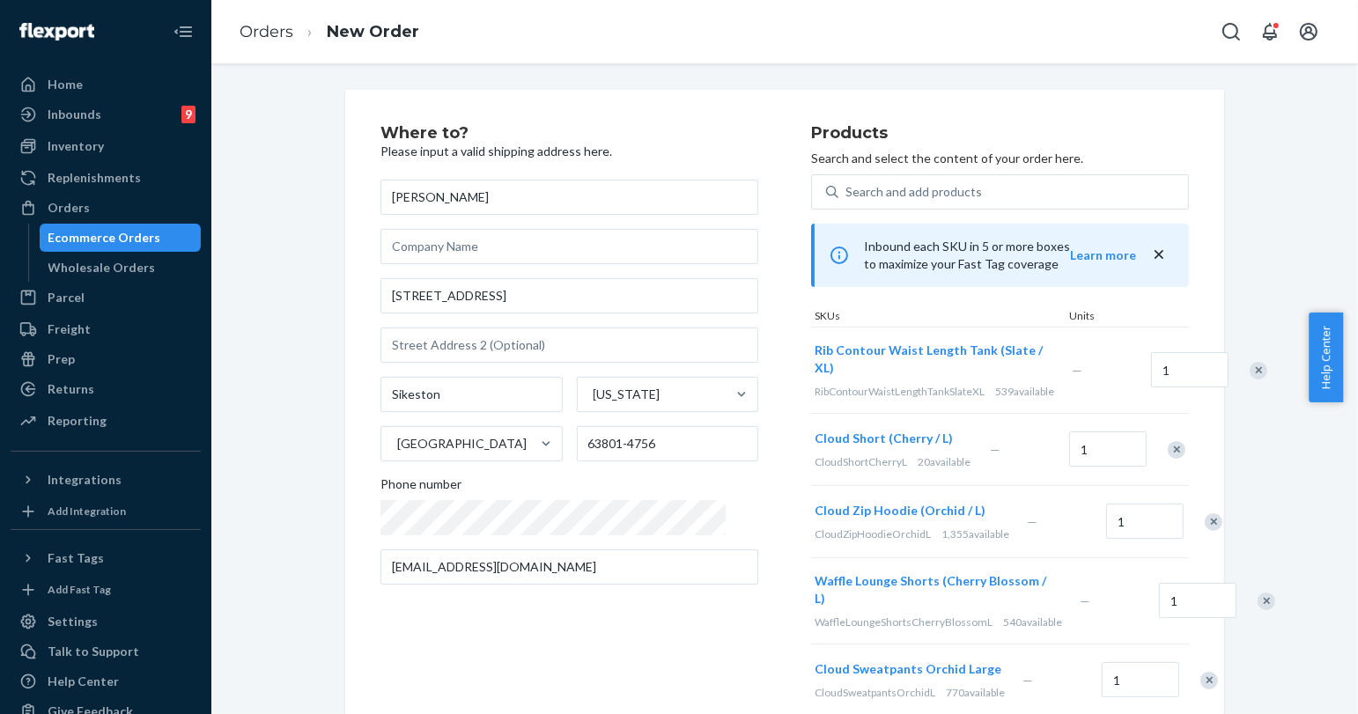
click at [1173, 459] on div "Remove Item" at bounding box center [1176, 450] width 18 height 18
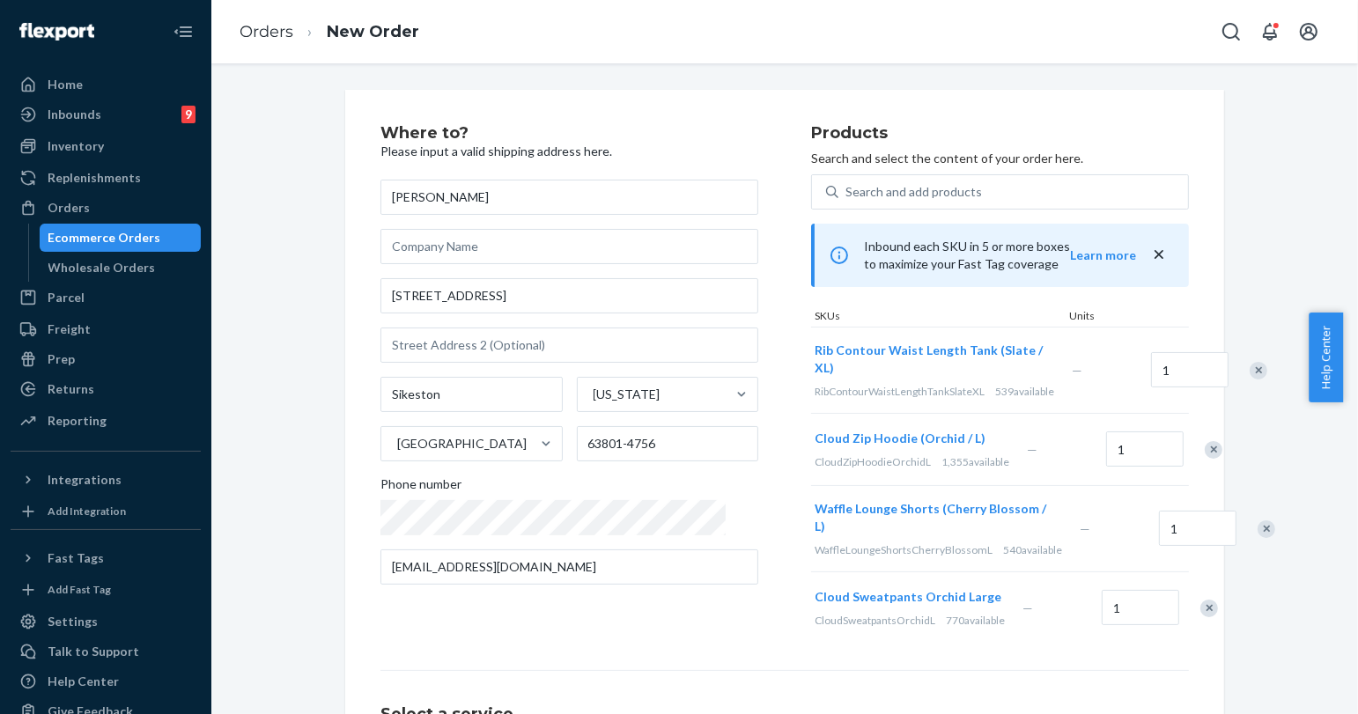
click at [1204, 459] on div "Remove Item" at bounding box center [1213, 450] width 18 height 18
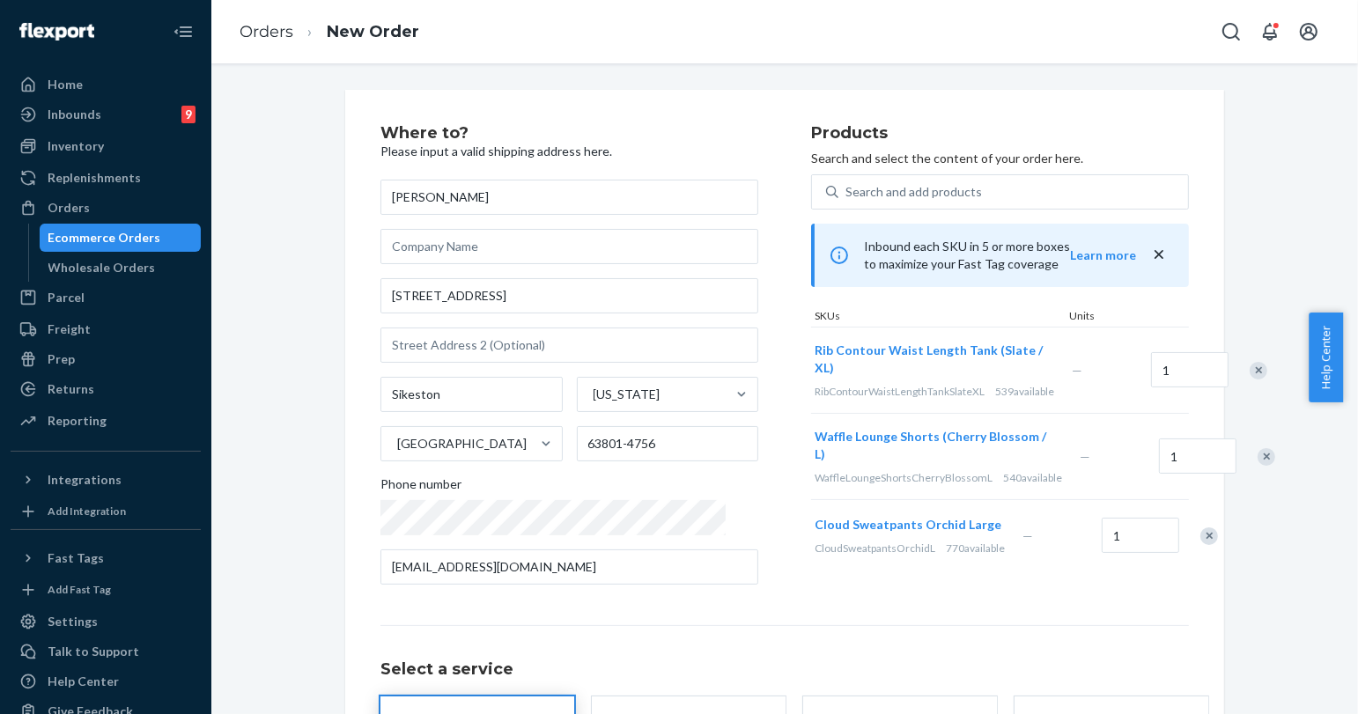
click at [1257, 466] on div "Remove Item" at bounding box center [1266, 457] width 18 height 18
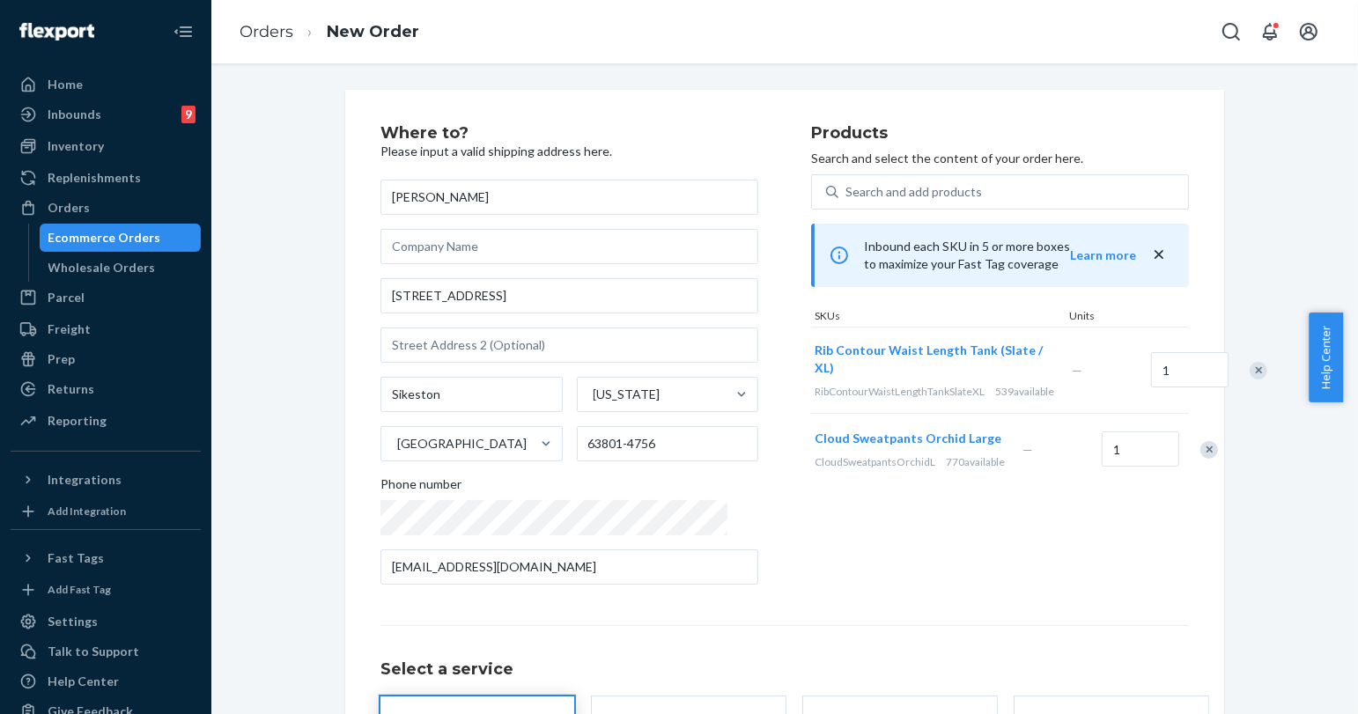
click at [1200, 459] on div "Remove Item" at bounding box center [1209, 450] width 18 height 18
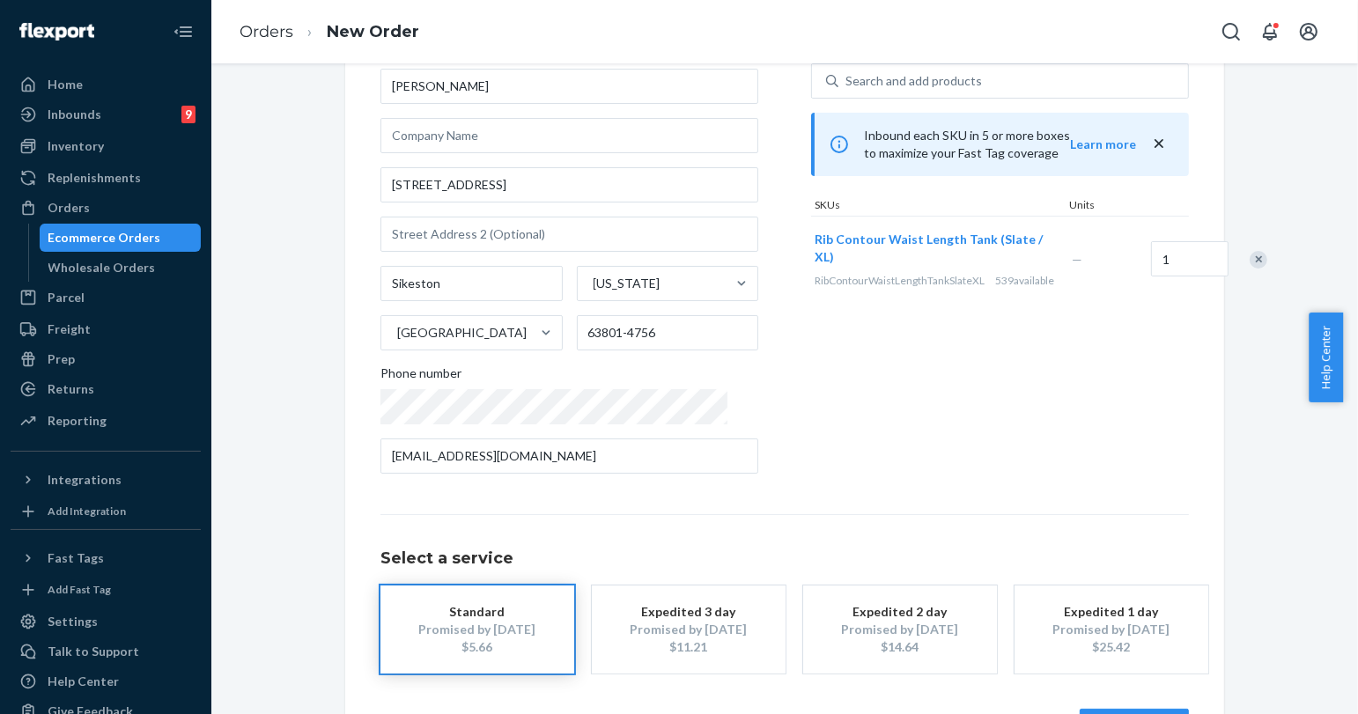
scroll to position [176, 0]
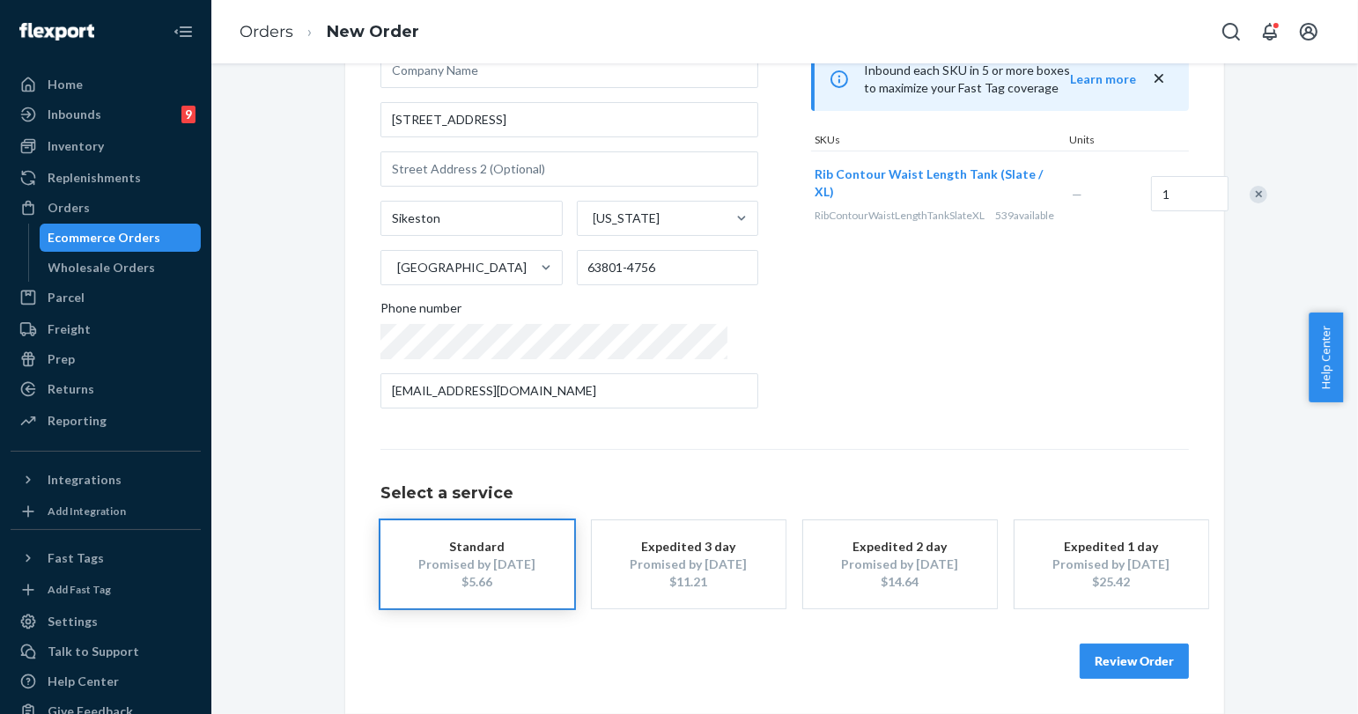
click at [1139, 652] on button "Review Order" at bounding box center [1133, 661] width 109 height 35
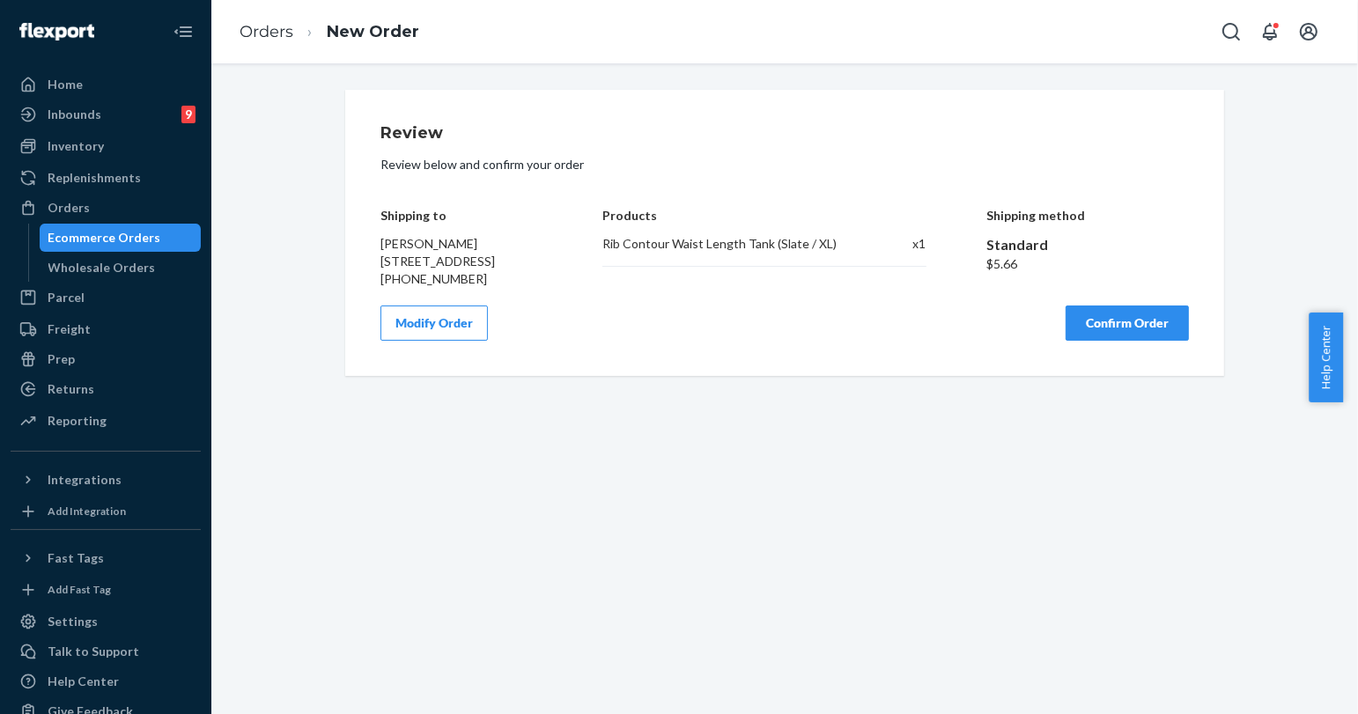
click at [1091, 341] on button "Confirm Order" at bounding box center [1126, 323] width 123 height 35
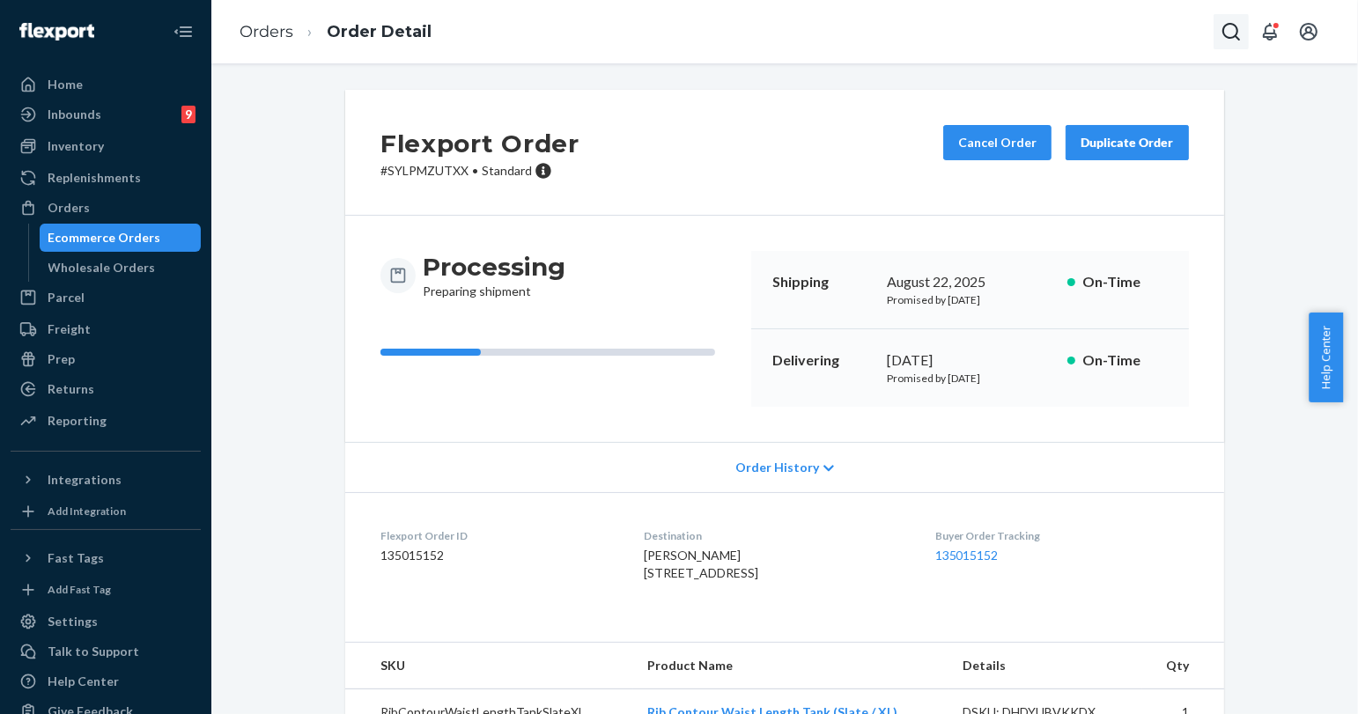
click at [1225, 32] on icon "Open Search Box" at bounding box center [1230, 31] width 21 height 21
click at [1183, 29] on input "Search Input" at bounding box center [1100, 32] width 217 height 18
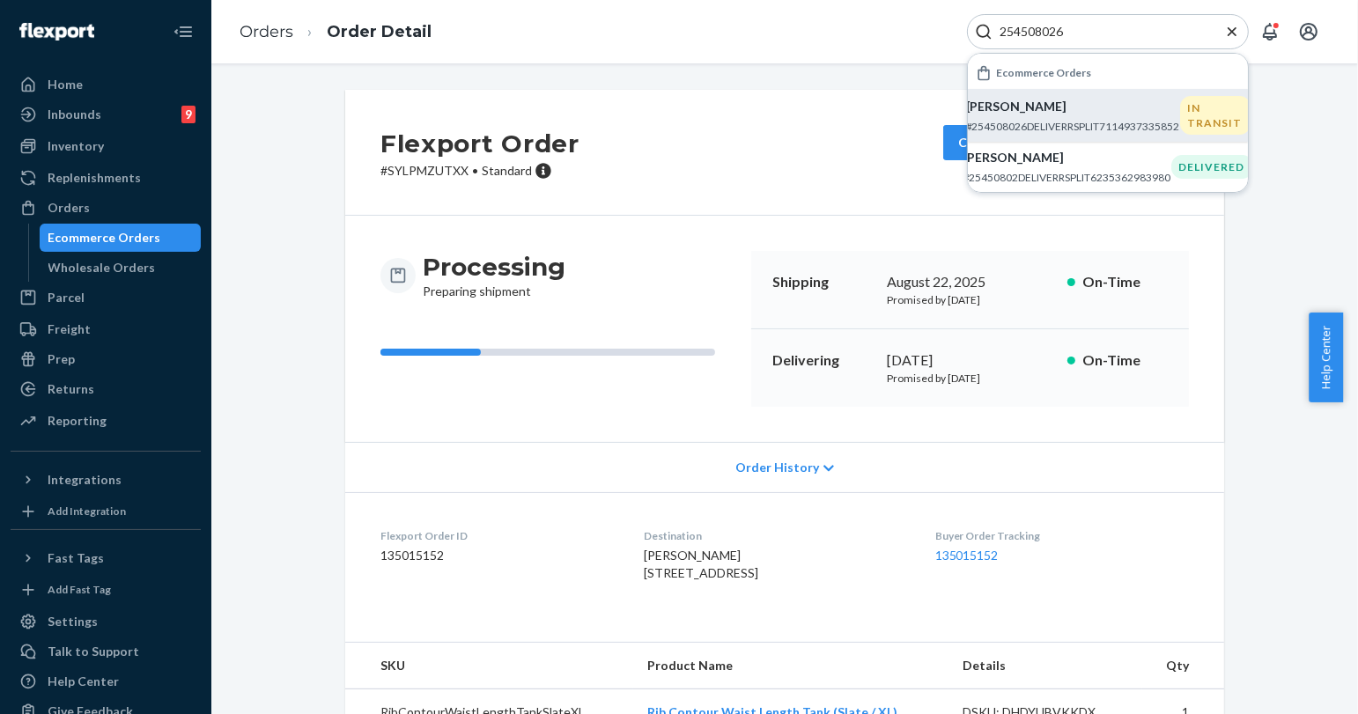
type input "254508026"
click at [1056, 112] on p "[PERSON_NAME]" at bounding box center [1073, 107] width 214 height 18
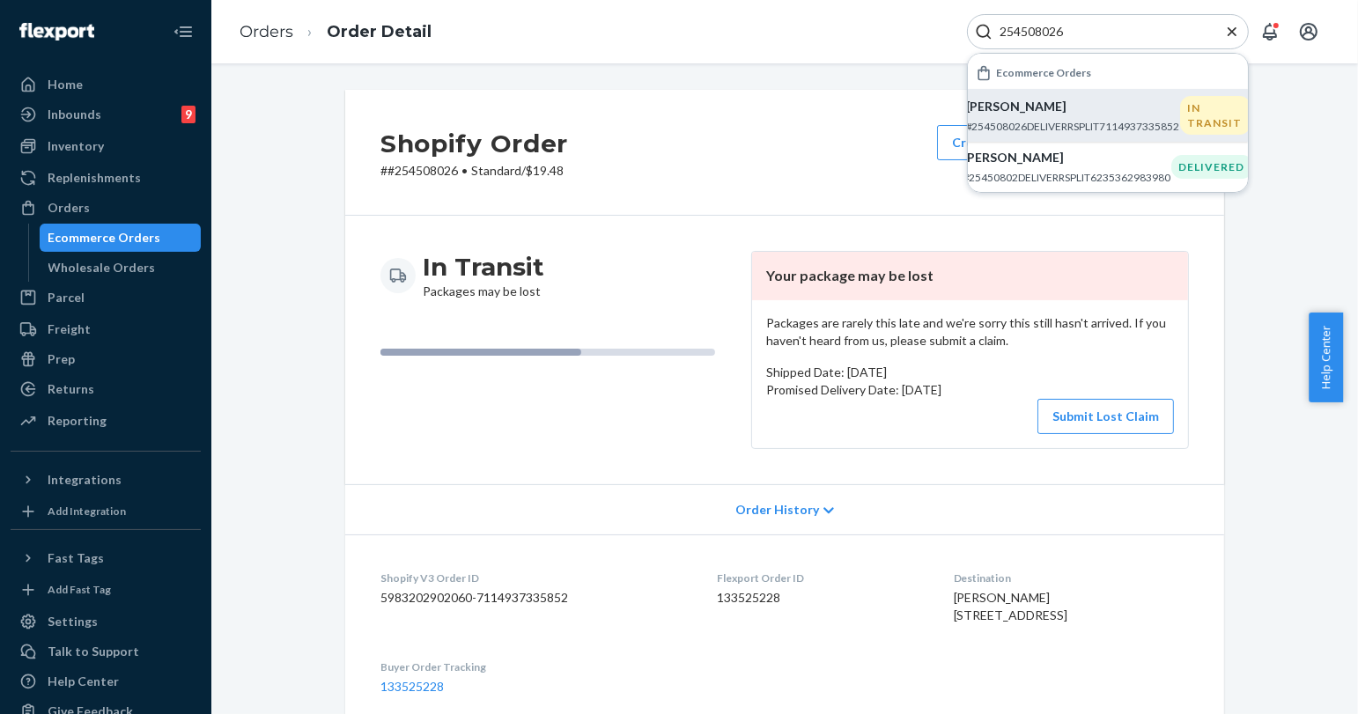
click at [1235, 35] on icon "Close Search" at bounding box center [1231, 30] width 9 height 9
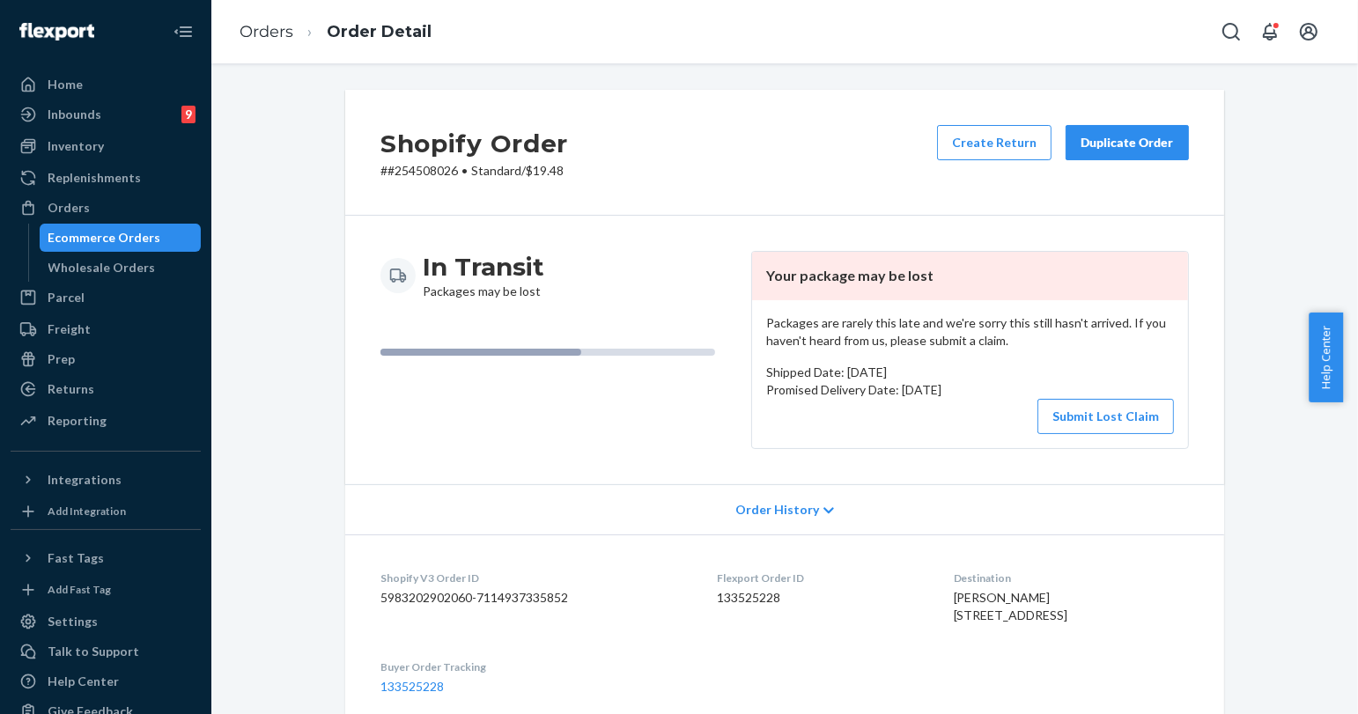
drag, startPoint x: 852, startPoint y: 622, endPoint x: 658, endPoint y: 497, distance: 231.3
click at [852, 622] on div "Flexport Order ID 133525228" at bounding box center [821, 601] width 208 height 61
click at [1092, 415] on button "Submit Lost Claim" at bounding box center [1105, 416] width 136 height 35
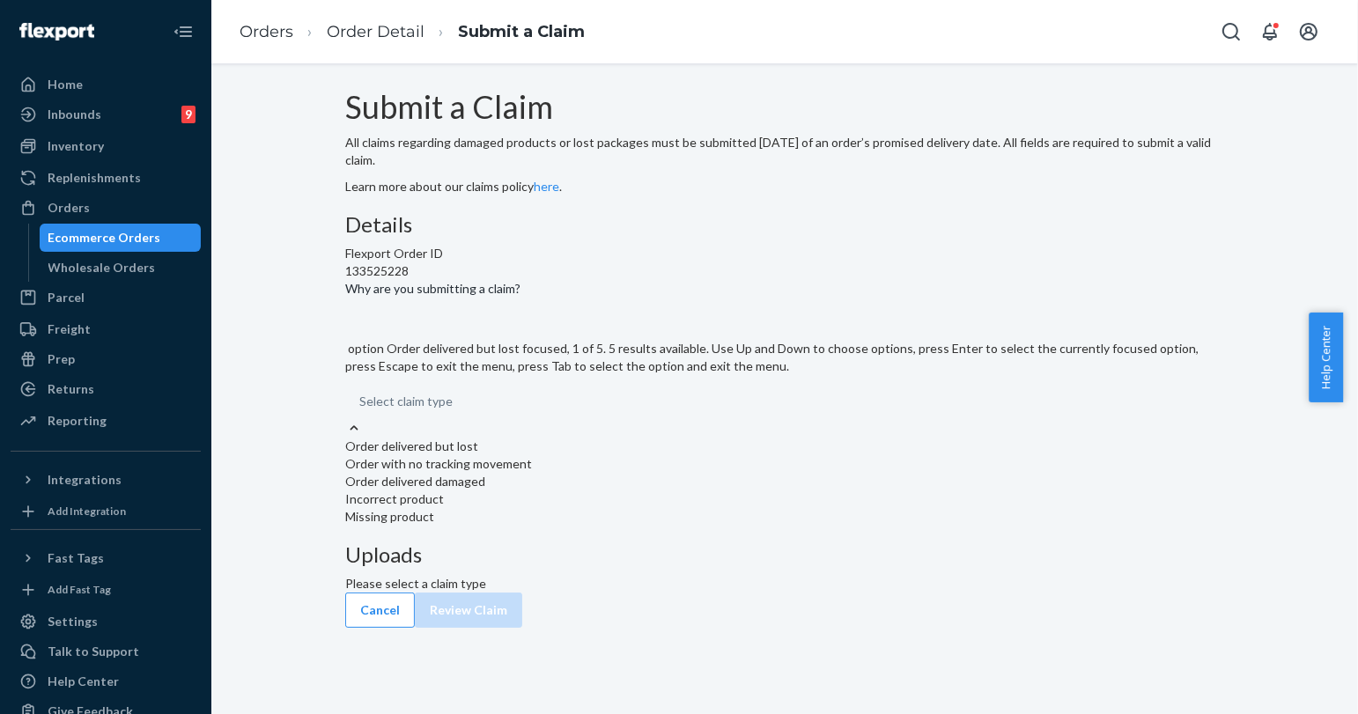
click at [667, 419] on div "Select claim type" at bounding box center [784, 401] width 879 height 35
click at [361, 410] on input "Why are you submitting a claim? option Order delivered but lost focused, 1 of 5…" at bounding box center [360, 402] width 2 height 18
click at [639, 473] on div "Order with no tracking movement" at bounding box center [784, 464] width 879 height 18
click at [361, 410] on input "Why are you submitting a claim? option Order with no tracking movement focused,…" at bounding box center [360, 402] width 2 height 18
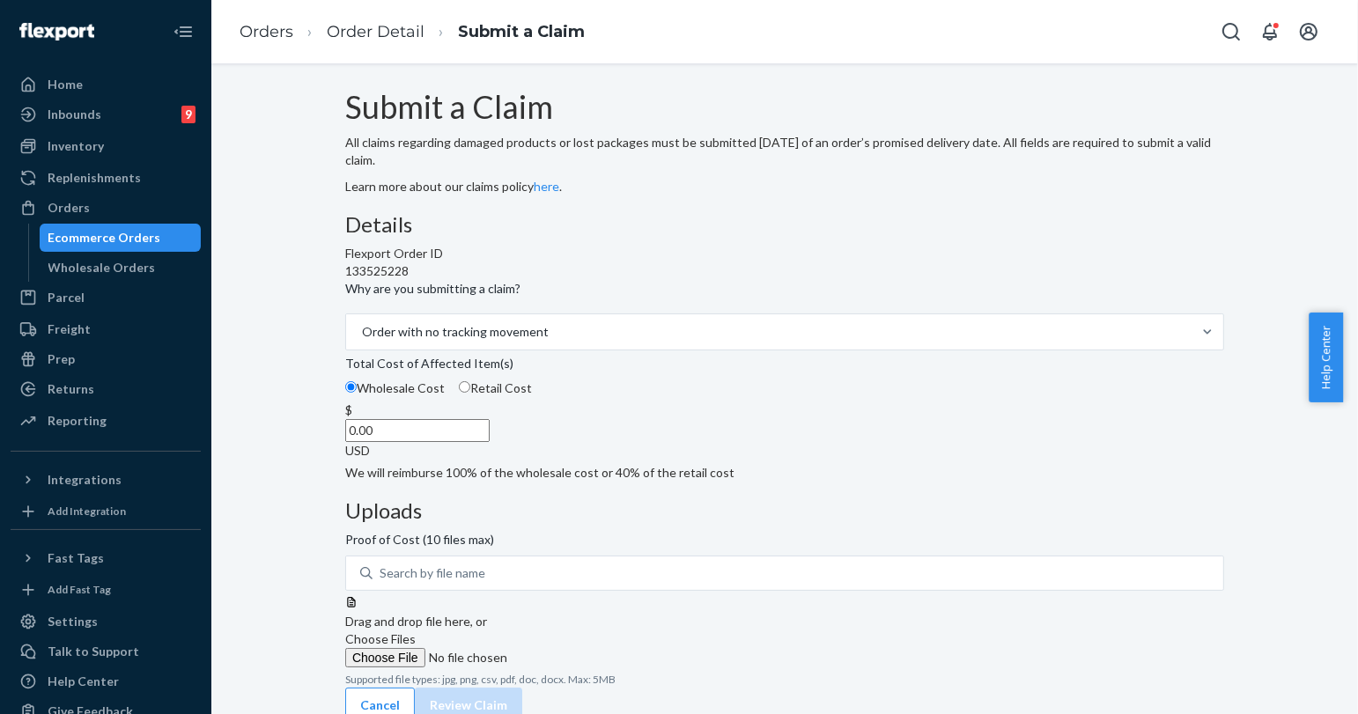
click at [490, 442] on input "0.00" at bounding box center [417, 430] width 144 height 23
type input "158.00"
click at [585, 630] on label "Choose Files" at bounding box center [464, 648] width 239 height 37
click at [585, 648] on input "Choose Files" at bounding box center [464, 657] width 239 height 19
click at [585, 630] on label "Choose Files" at bounding box center [464, 648] width 239 height 37
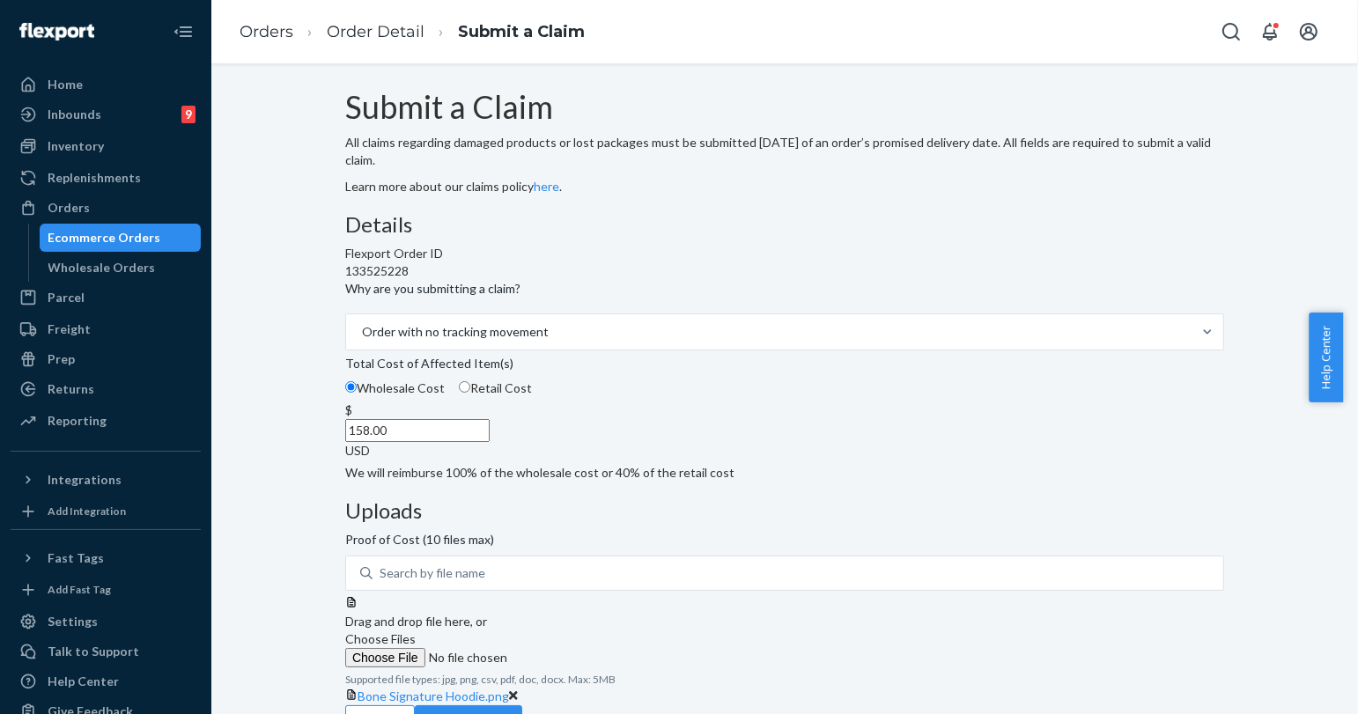
click at [585, 648] on input "Choose Files" at bounding box center [464, 657] width 239 height 19
click at [416, 631] on span "Choose Files" at bounding box center [380, 638] width 70 height 15
click at [585, 648] on input "Choose Files" at bounding box center [464, 657] width 239 height 19
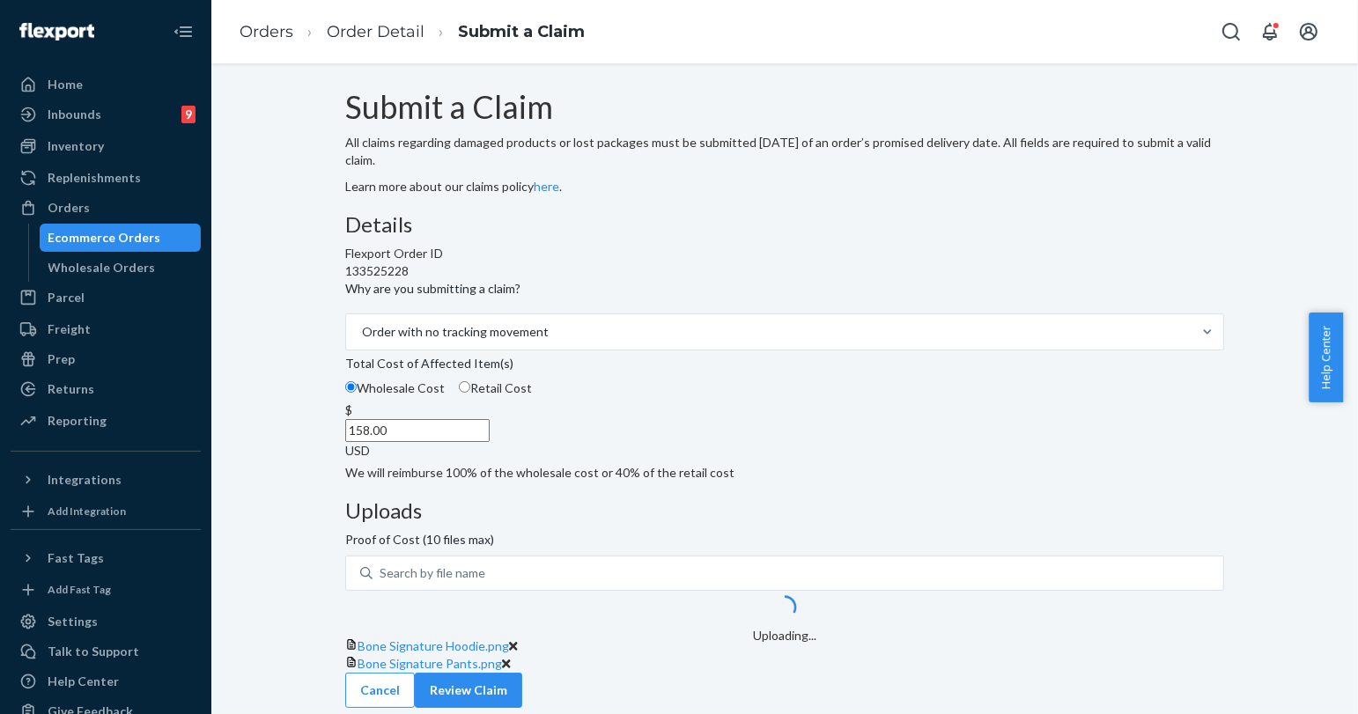
scroll to position [99, 0]
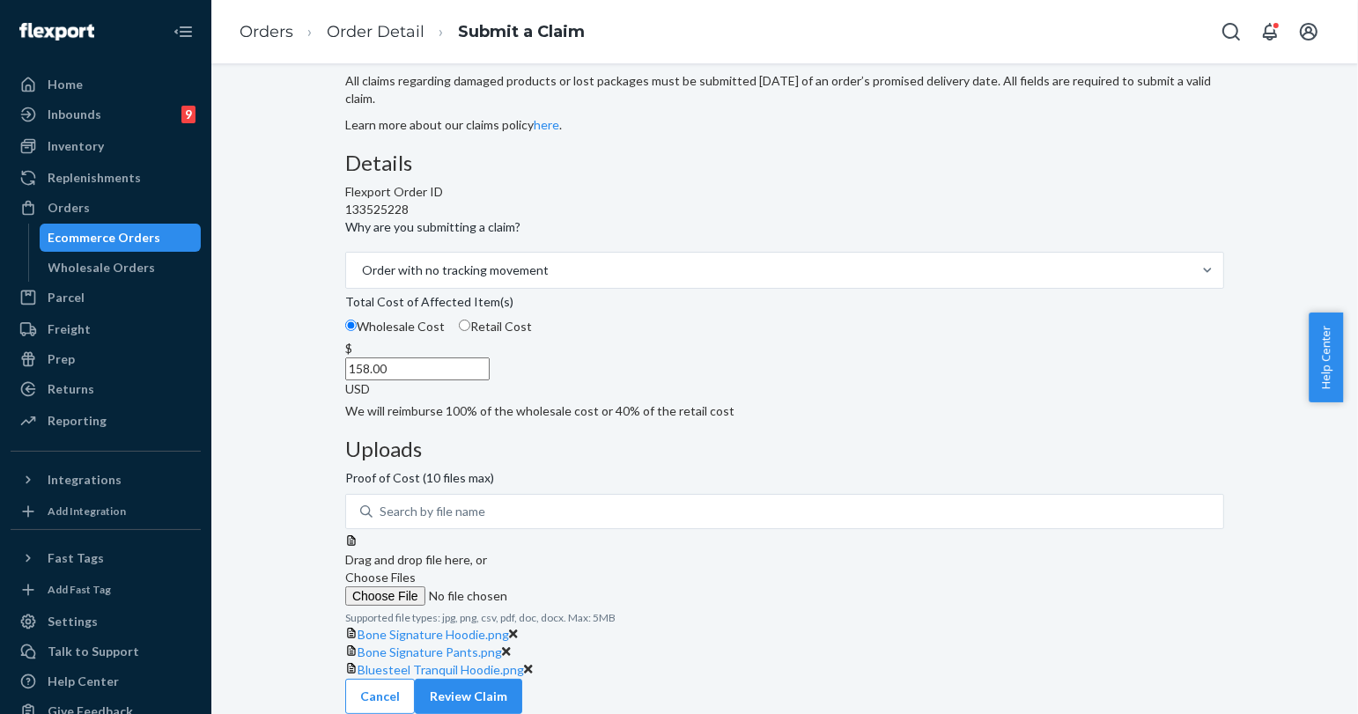
click at [585, 569] on label "Choose Files" at bounding box center [464, 587] width 239 height 37
click at [585, 586] on input "Choose Files" at bounding box center [464, 595] width 239 height 19
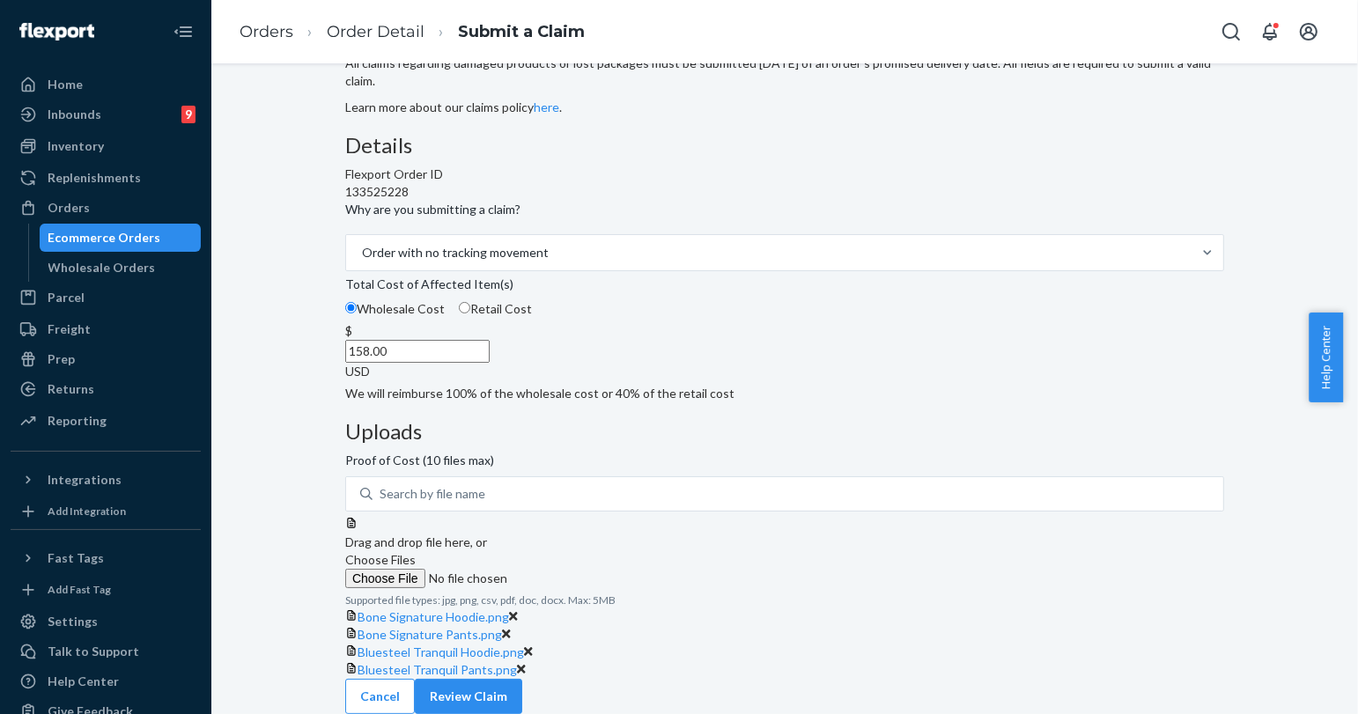
scroll to position [236, 0]
click at [522, 679] on button "Review Claim" at bounding box center [468, 696] width 107 height 35
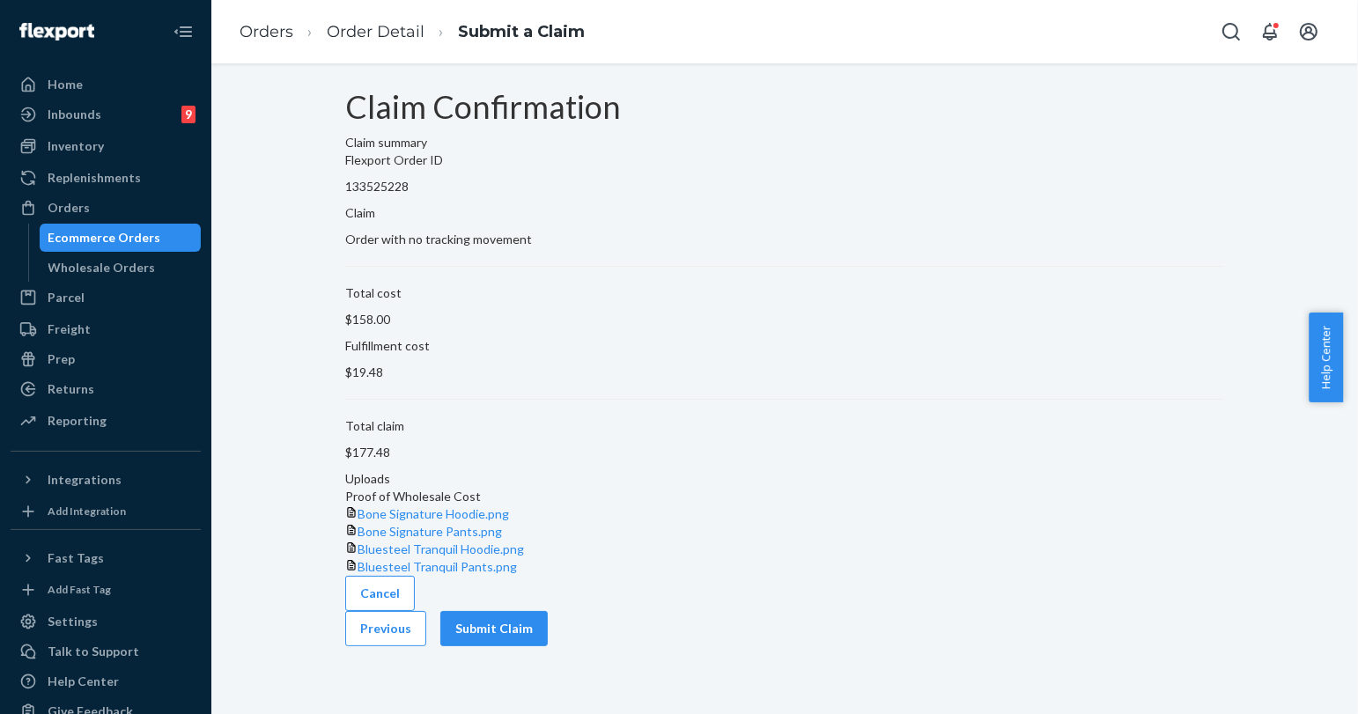
click at [548, 646] on button "Submit Claim" at bounding box center [493, 628] width 107 height 35
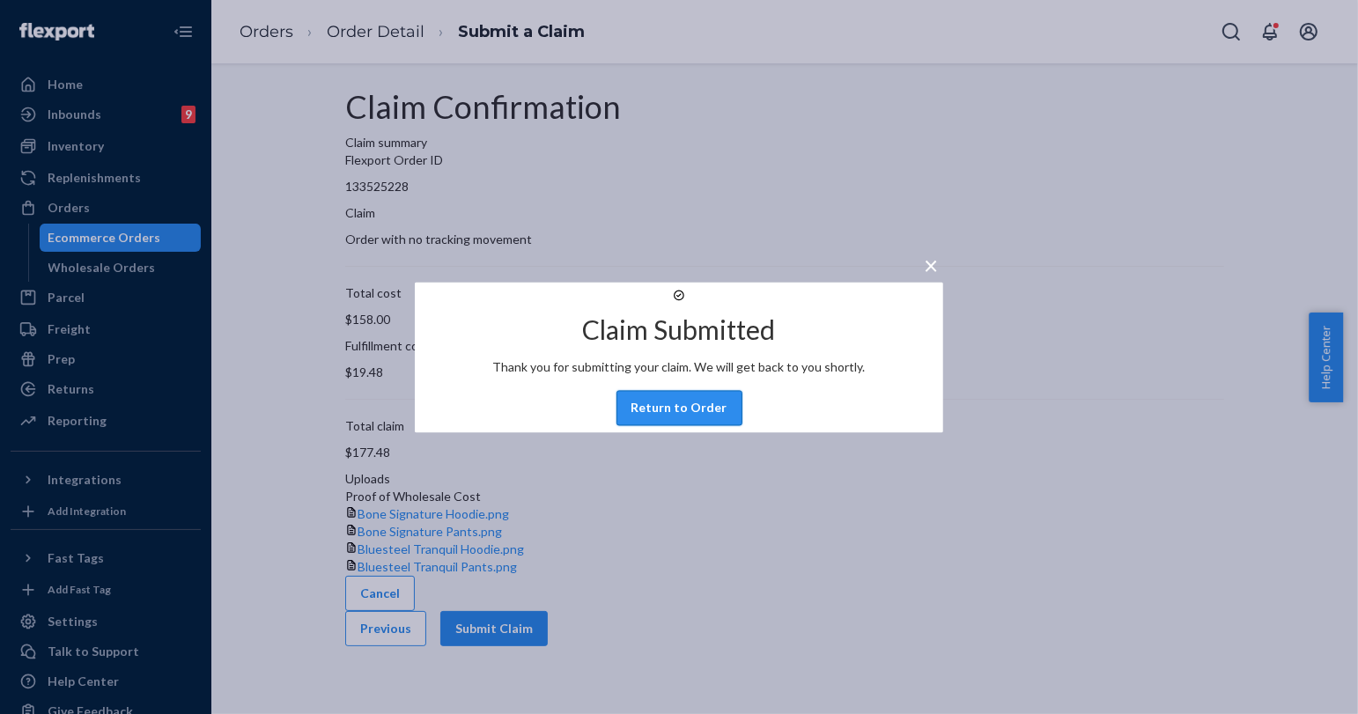
click at [674, 416] on button "Return to Order" at bounding box center [679, 407] width 126 height 35
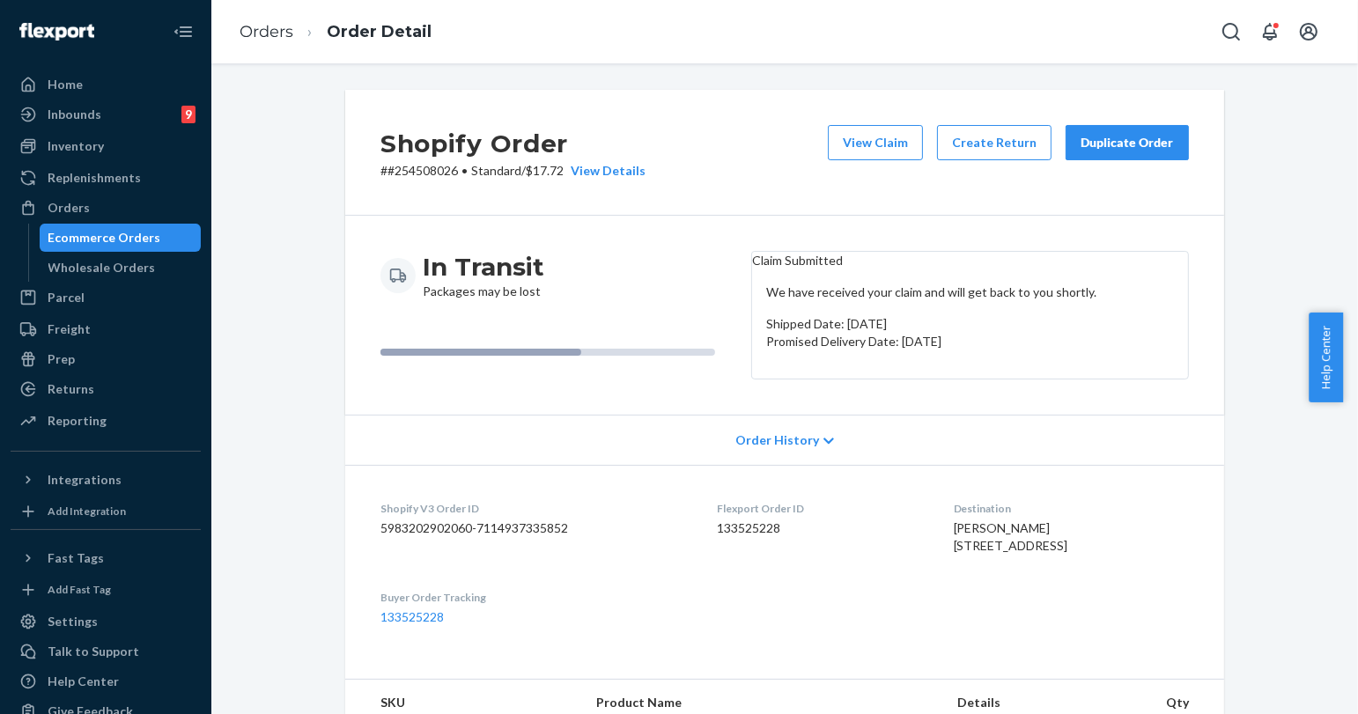
click at [1136, 148] on div "Duplicate Order" at bounding box center [1126, 143] width 93 height 18
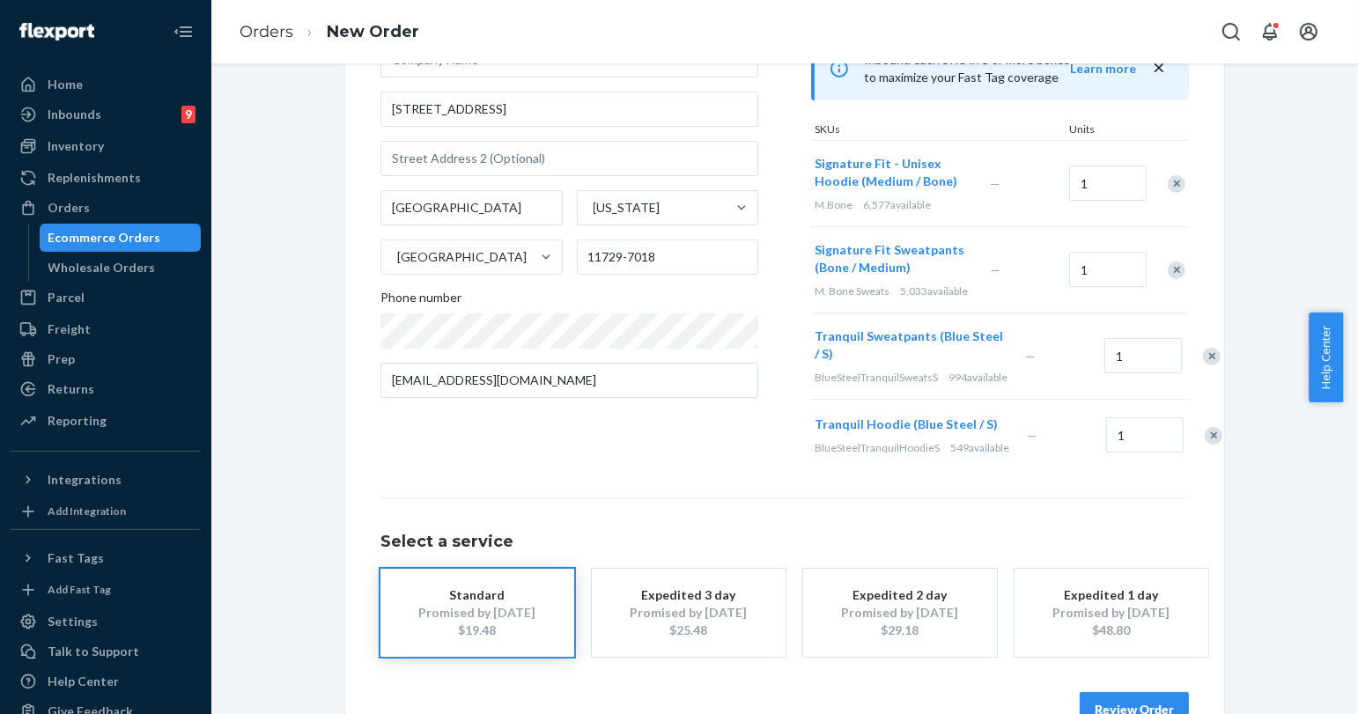
scroll to position [279, 0]
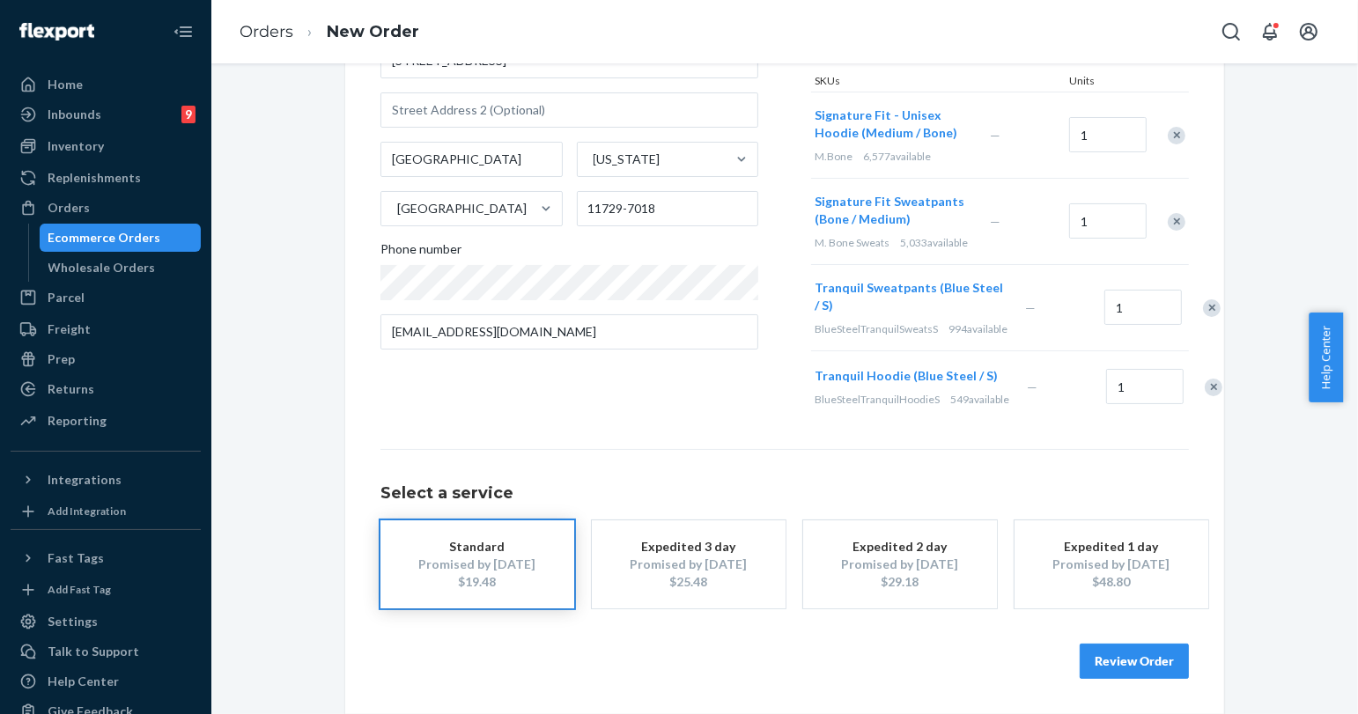
click at [1153, 660] on button "Review Order" at bounding box center [1133, 661] width 109 height 35
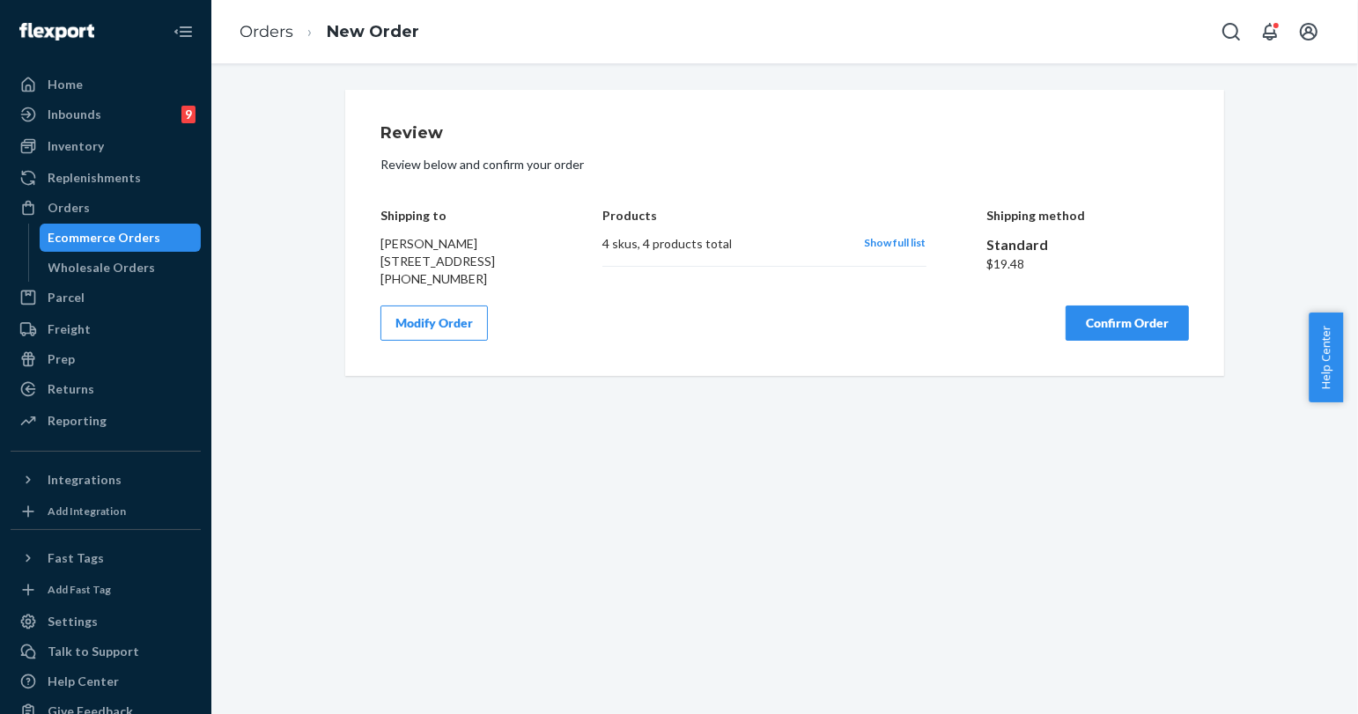
click at [1090, 341] on button "Confirm Order" at bounding box center [1126, 323] width 123 height 35
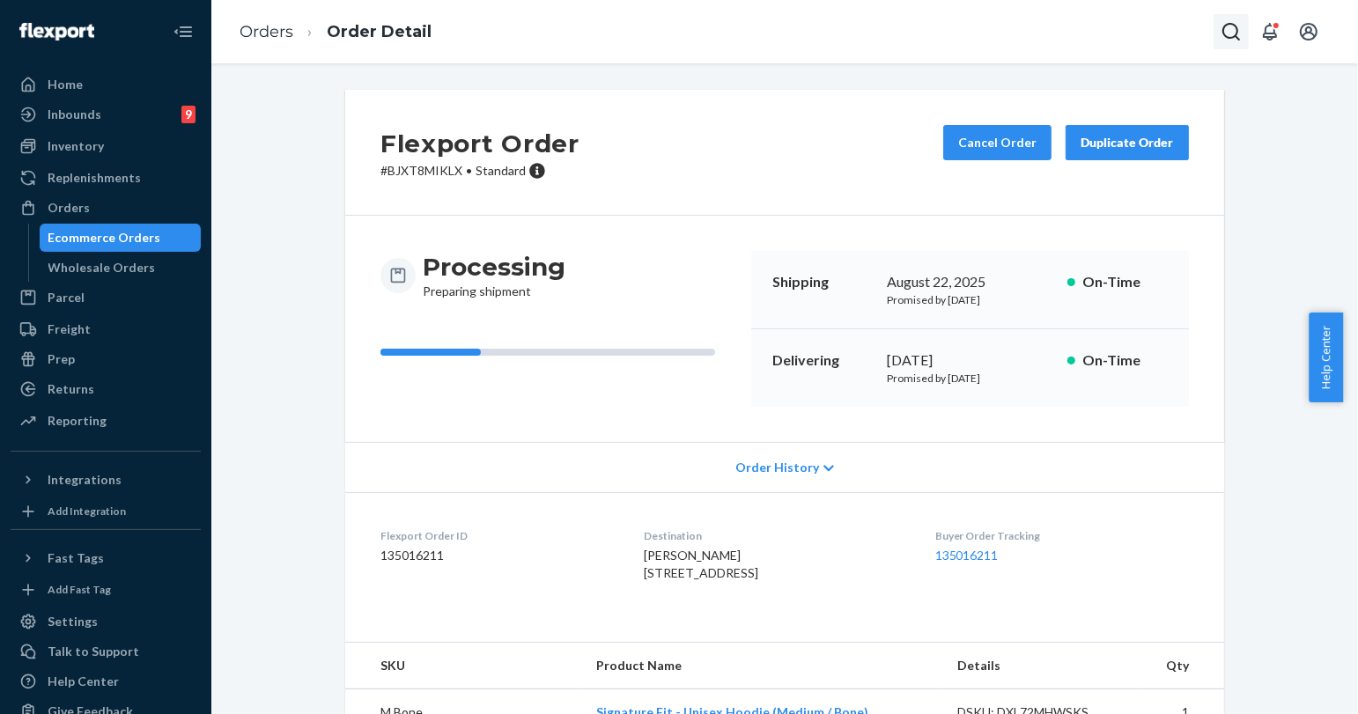
click at [1219, 27] on button "Open Search Box" at bounding box center [1230, 31] width 35 height 35
click at [1097, 36] on input "Search Input" at bounding box center [1100, 32] width 217 height 18
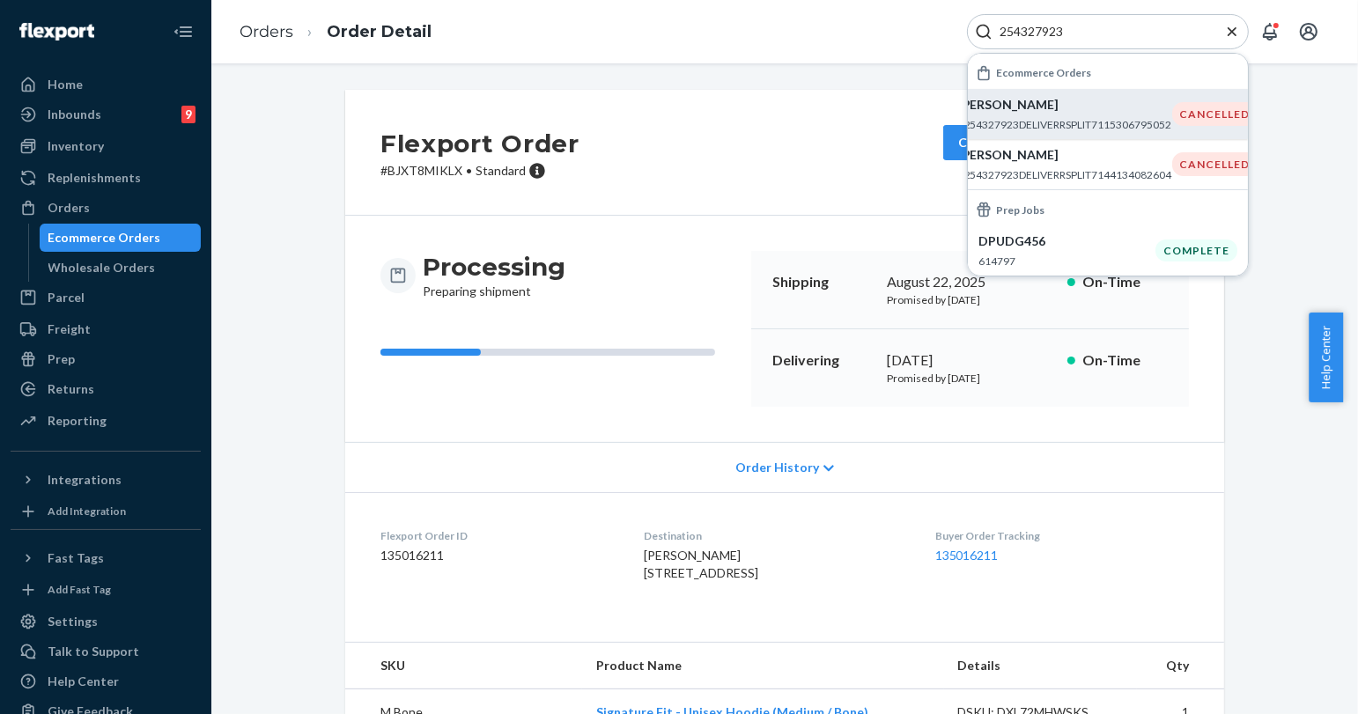
type input "254327923"
click at [1099, 114] on div "[PERSON_NAME] #254327923DELIVERRSPLIT7115306795052" at bounding box center [1065, 114] width 214 height 36
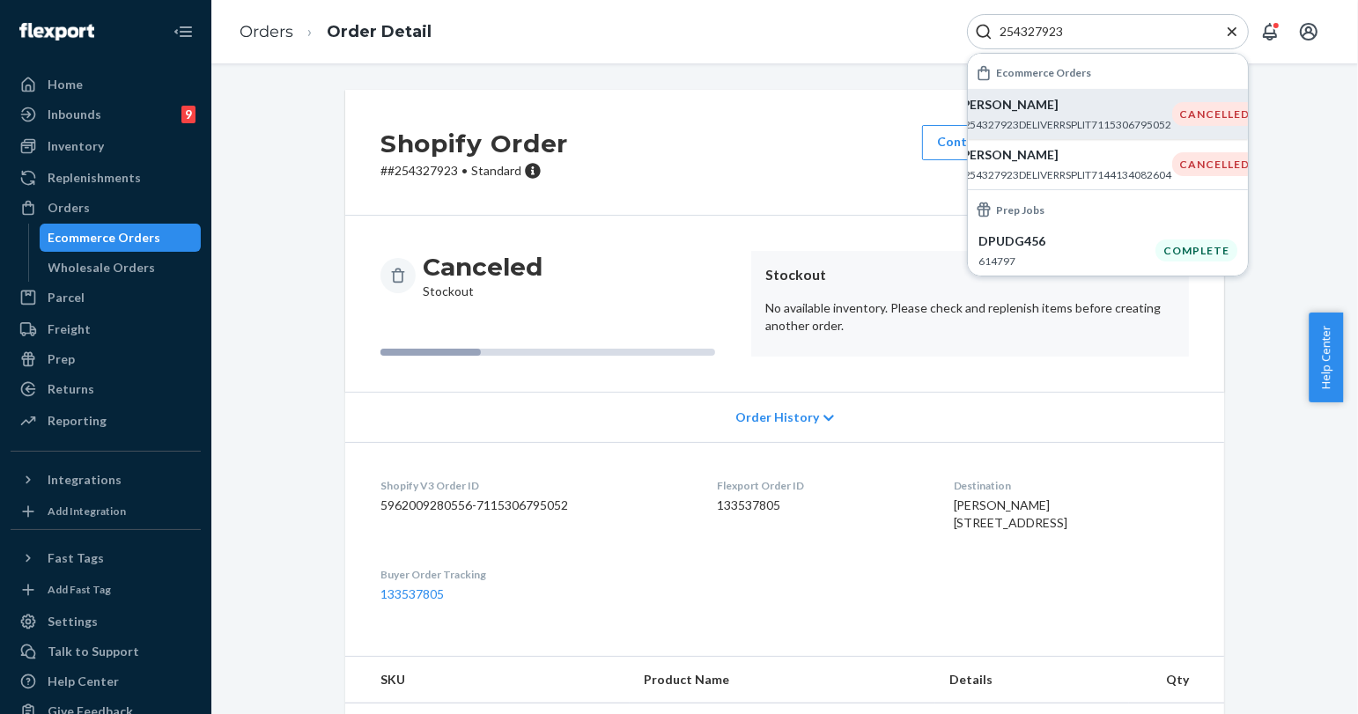
click at [1226, 30] on icon "Close Search" at bounding box center [1232, 32] width 18 height 18
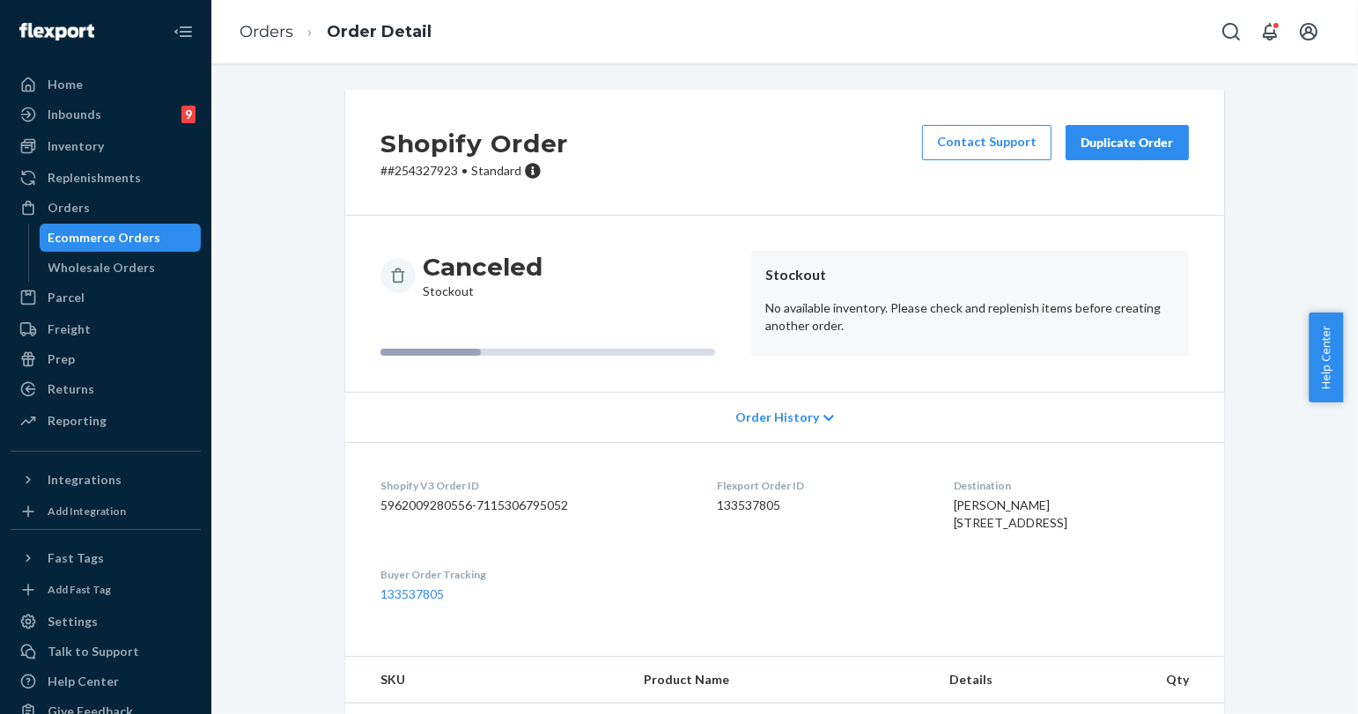
click at [1148, 125] on button "Duplicate Order" at bounding box center [1126, 142] width 123 height 35
